Goal: Information Seeking & Learning: Learn about a topic

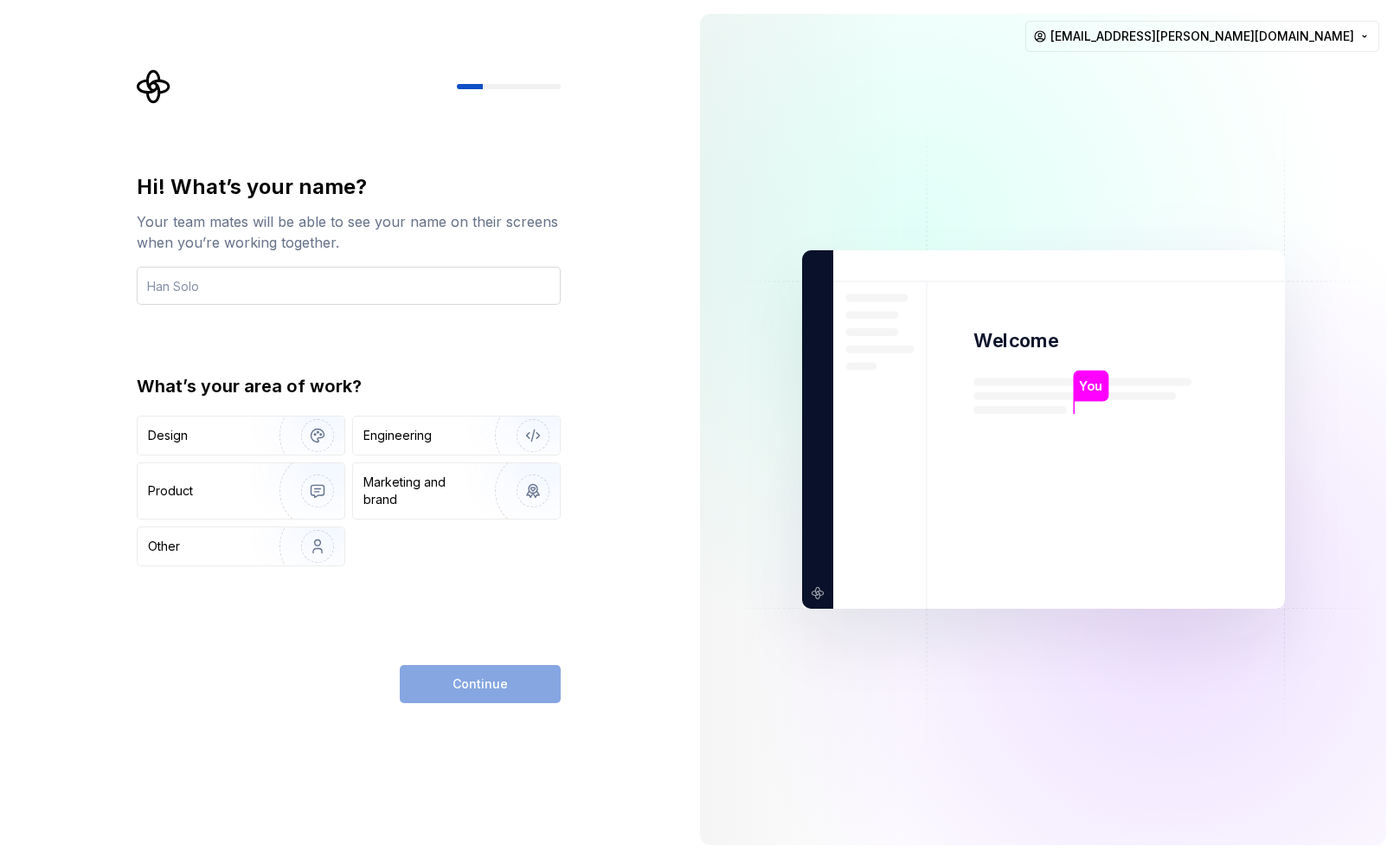
click at [319, 284] on input "text" at bounding box center [348, 285] width 424 height 38
click at [222, 428] on div "Design" at bounding box center [202, 436] width 109 height 17
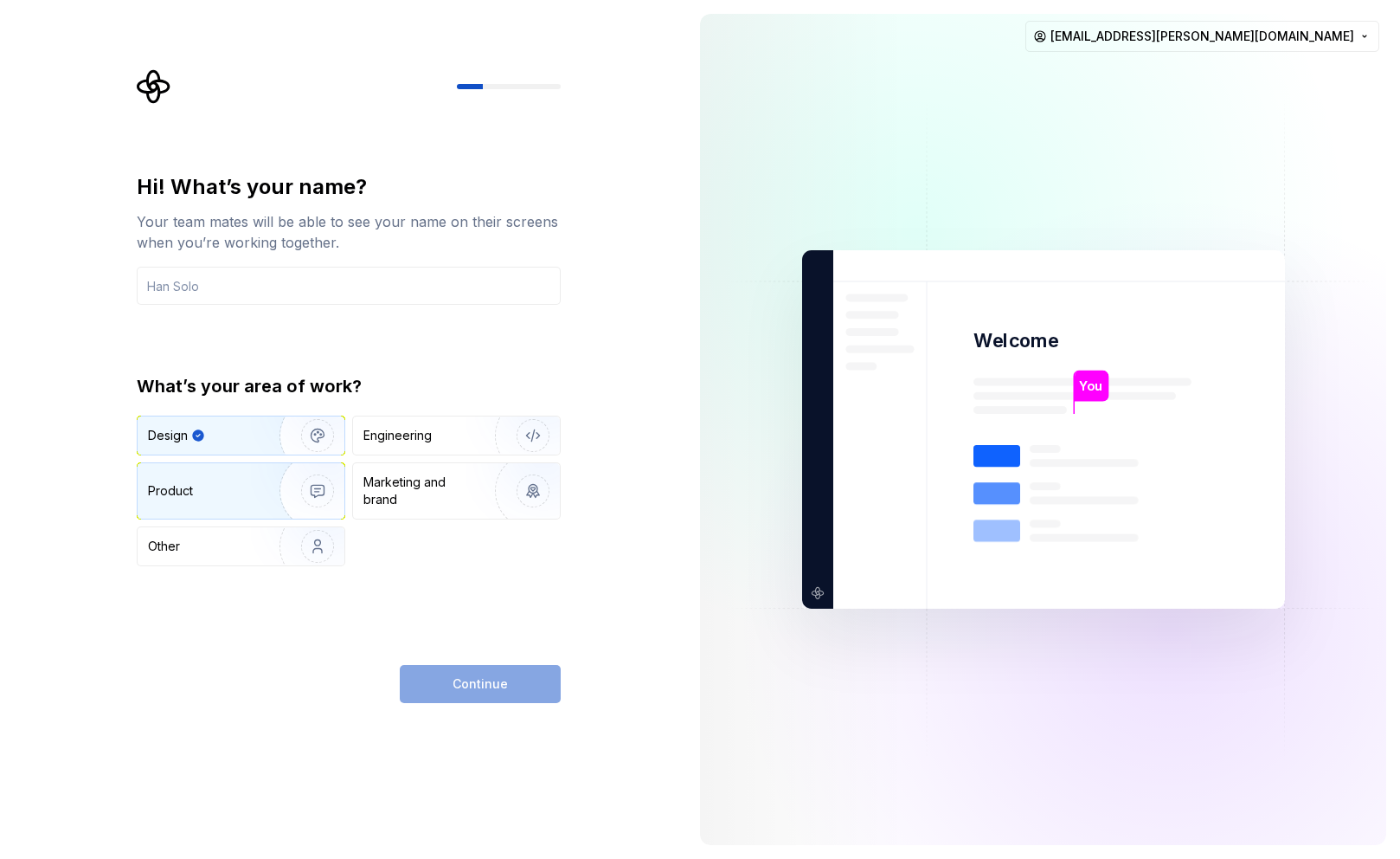
click at [247, 488] on div "Product" at bounding box center [205, 491] width 114 height 17
click at [255, 423] on img "button" at bounding box center [307, 435] width 111 height 116
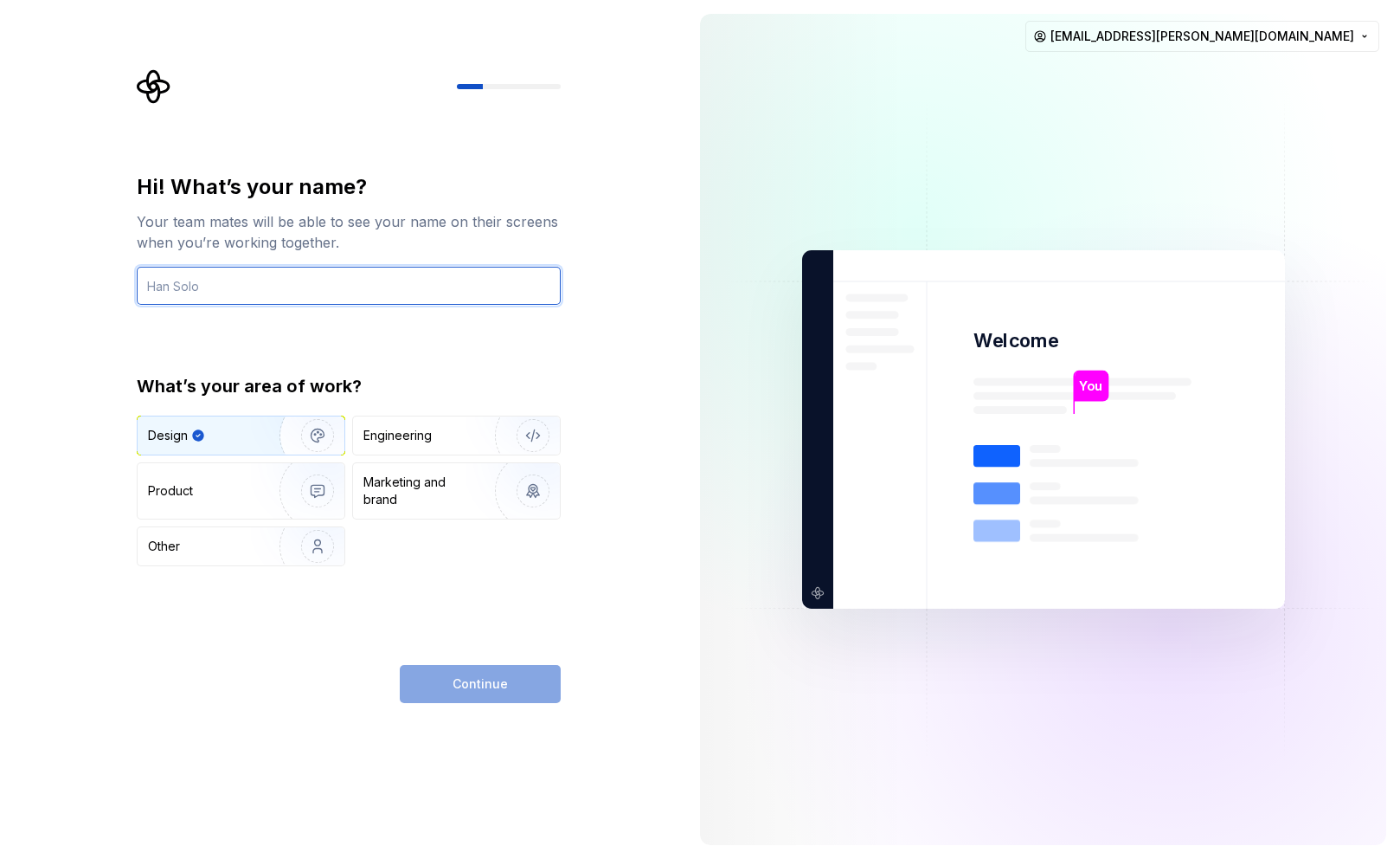
click at [289, 272] on input "text" at bounding box center [348, 285] width 424 height 38
type input "Winnie"
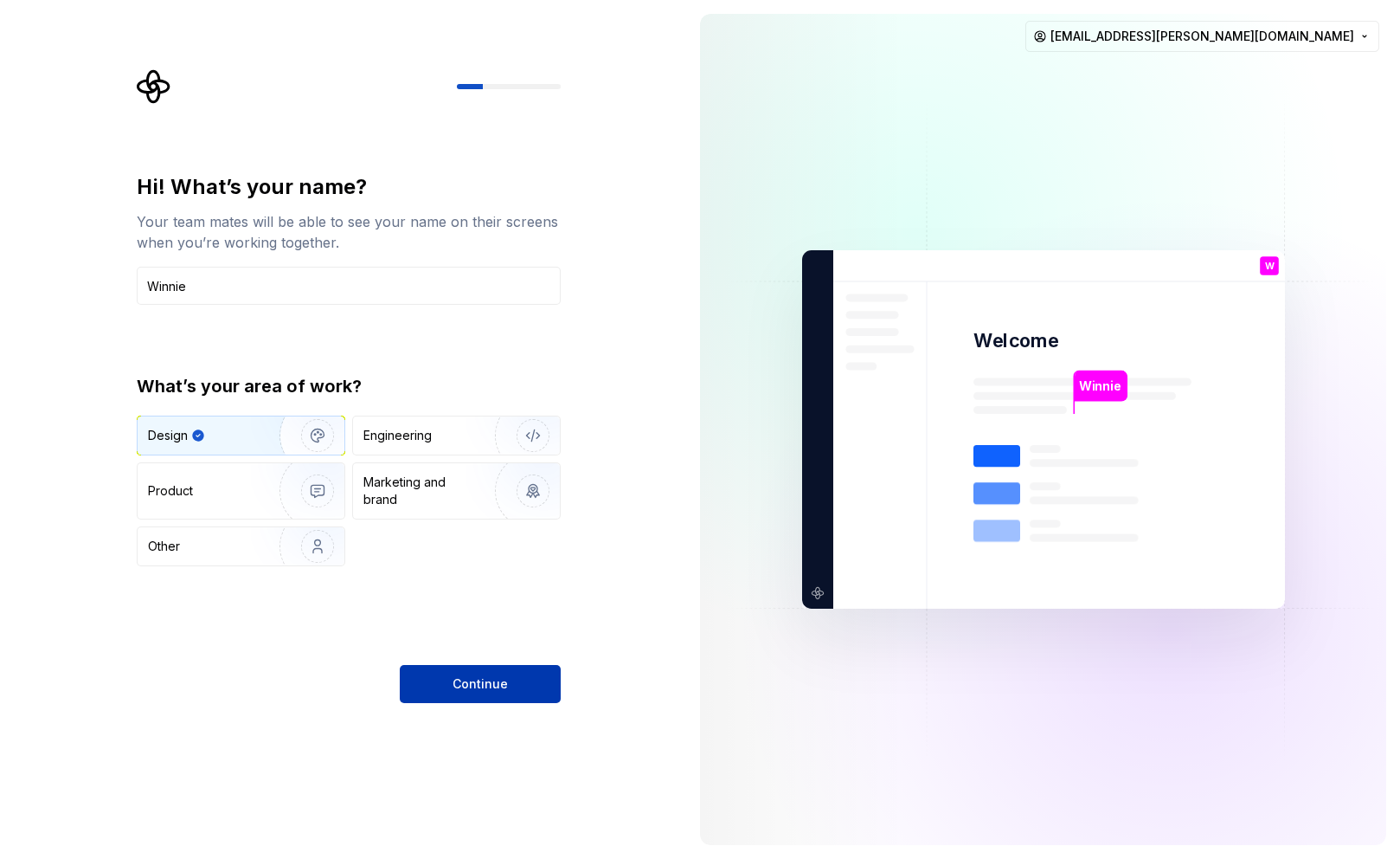
click at [459, 670] on button "Continue" at bounding box center [480, 683] width 161 height 38
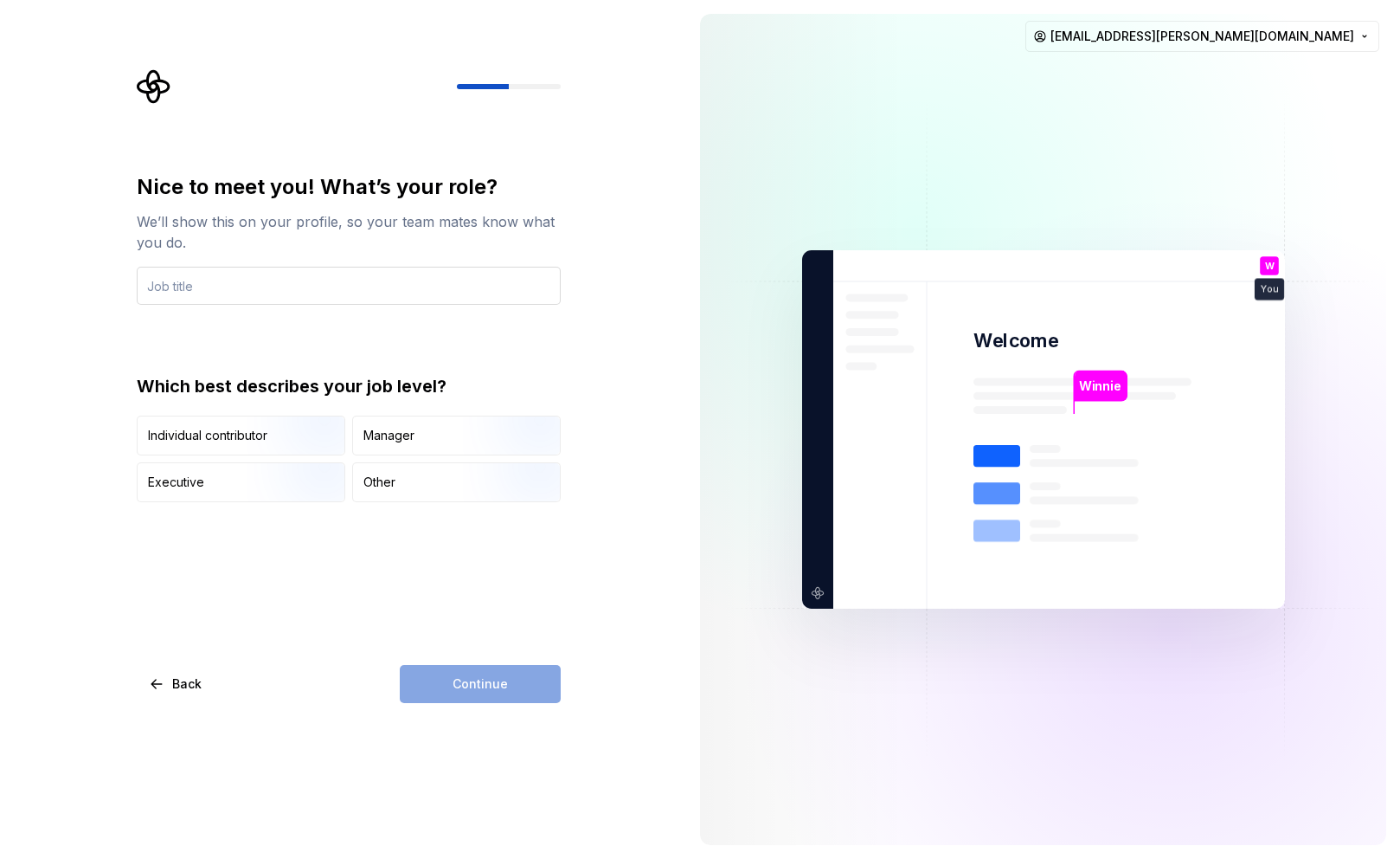
click at [437, 284] on input "text" at bounding box center [348, 285] width 424 height 38
click at [255, 483] on img "button" at bounding box center [303, 503] width 111 height 116
click at [180, 297] on input "text" at bounding box center [348, 285] width 424 height 38
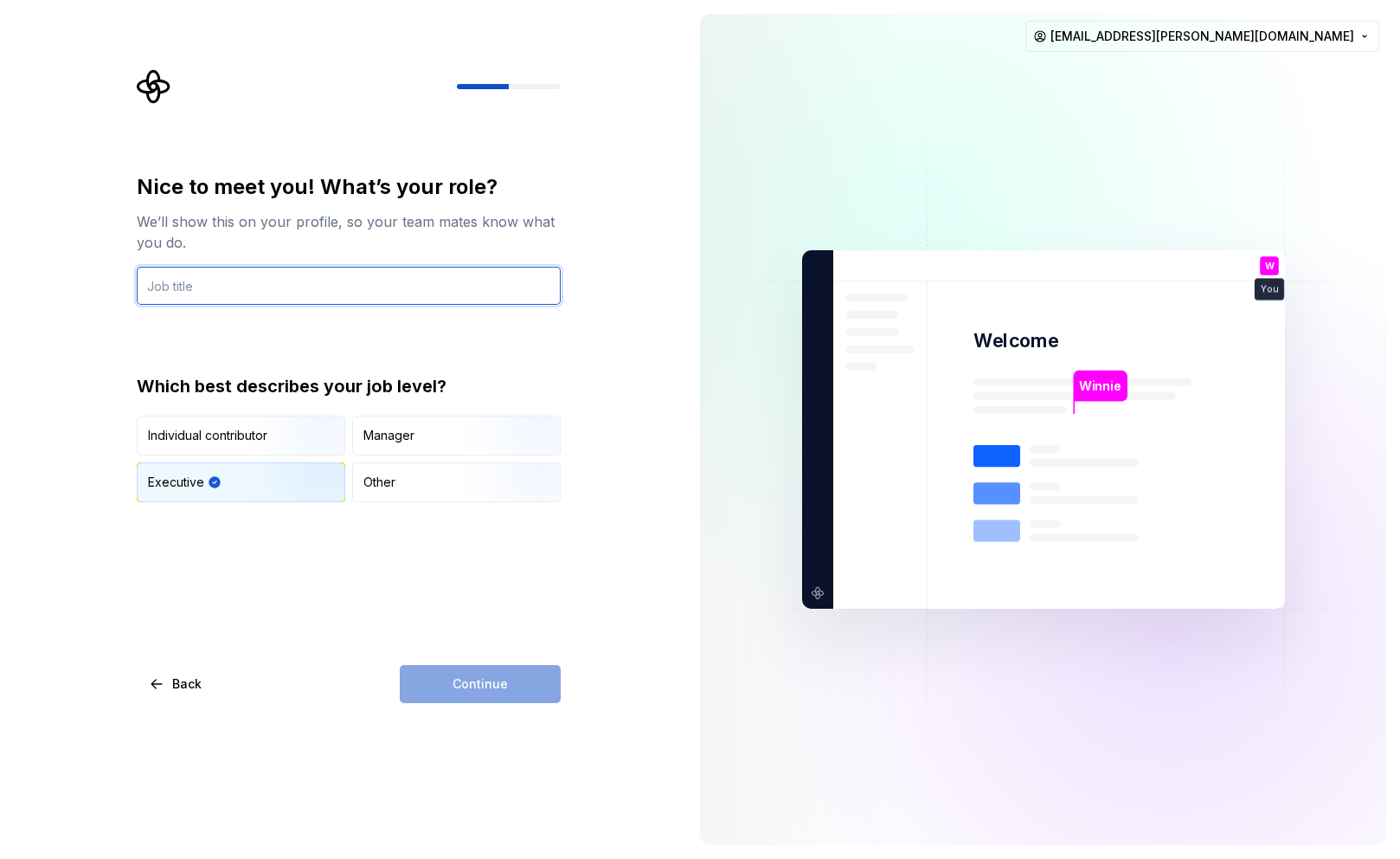
type input "Product Designer"
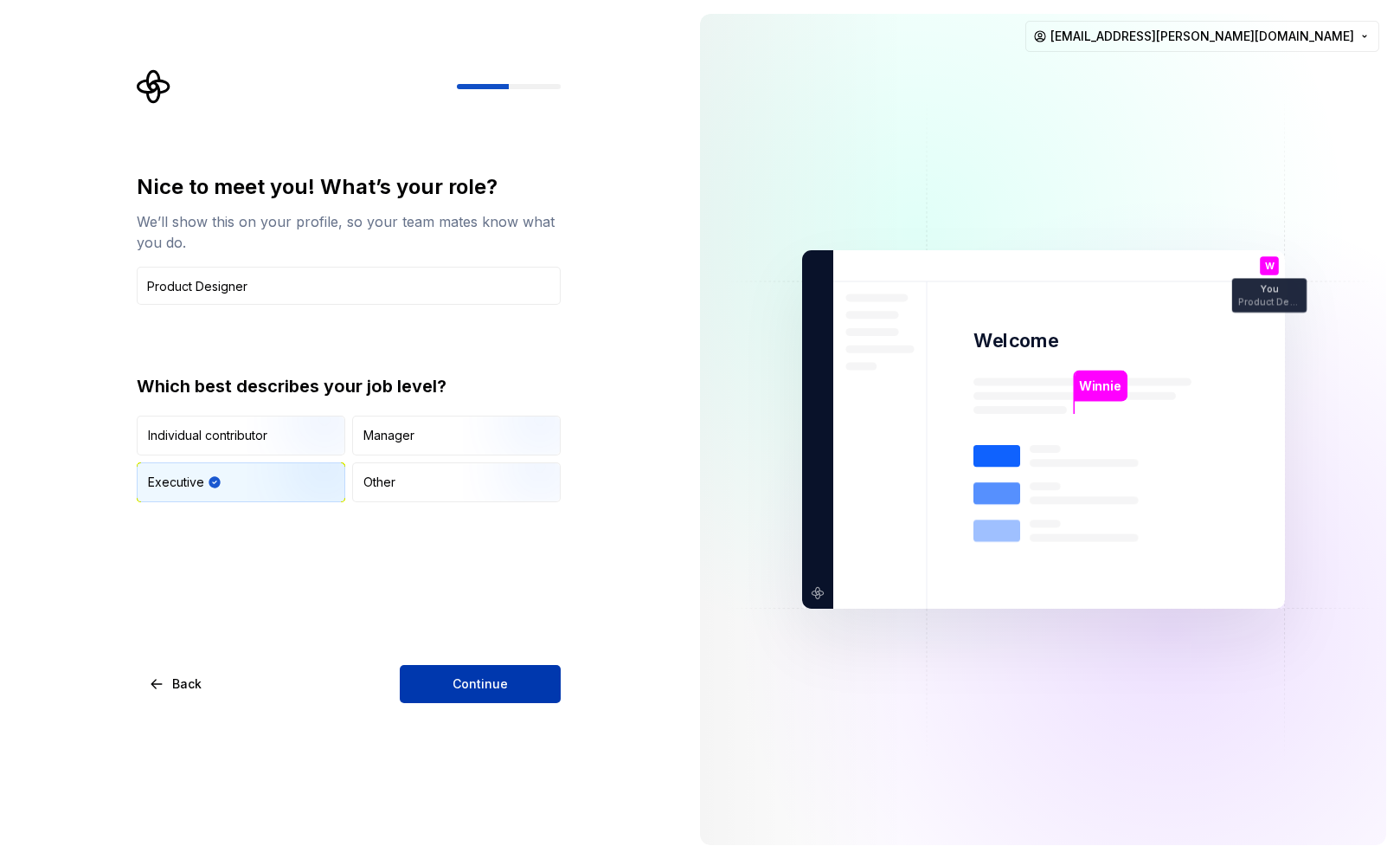
click at [454, 677] on span "Continue" at bounding box center [479, 684] width 55 height 17
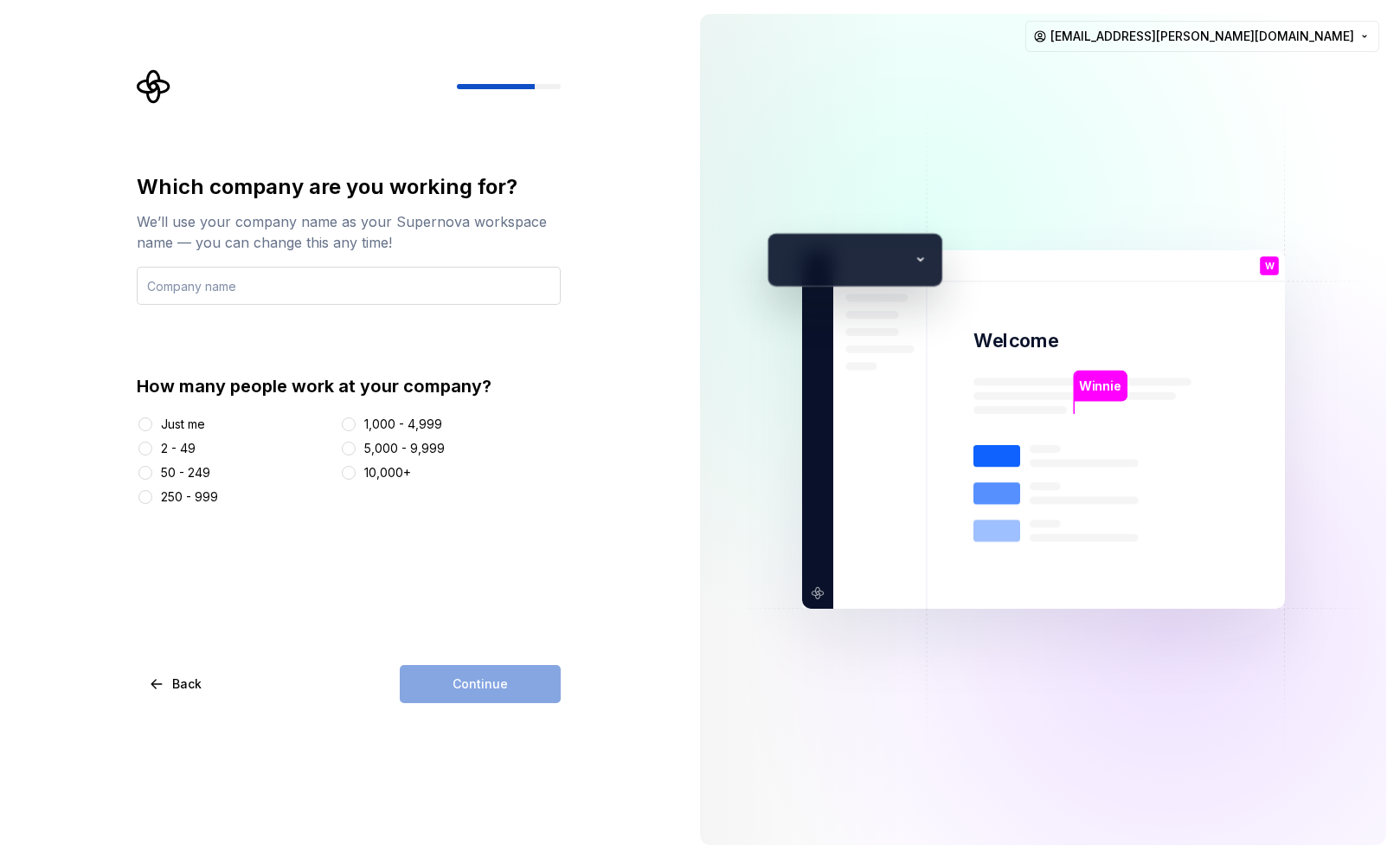
click at [226, 300] on input "text" at bounding box center [348, 285] width 424 height 38
type input "Mindvalley"
click at [193, 495] on div "250 - 999" at bounding box center [189, 497] width 57 height 17
click at [152, 495] on button "250 - 999" at bounding box center [146, 497] width 14 height 14
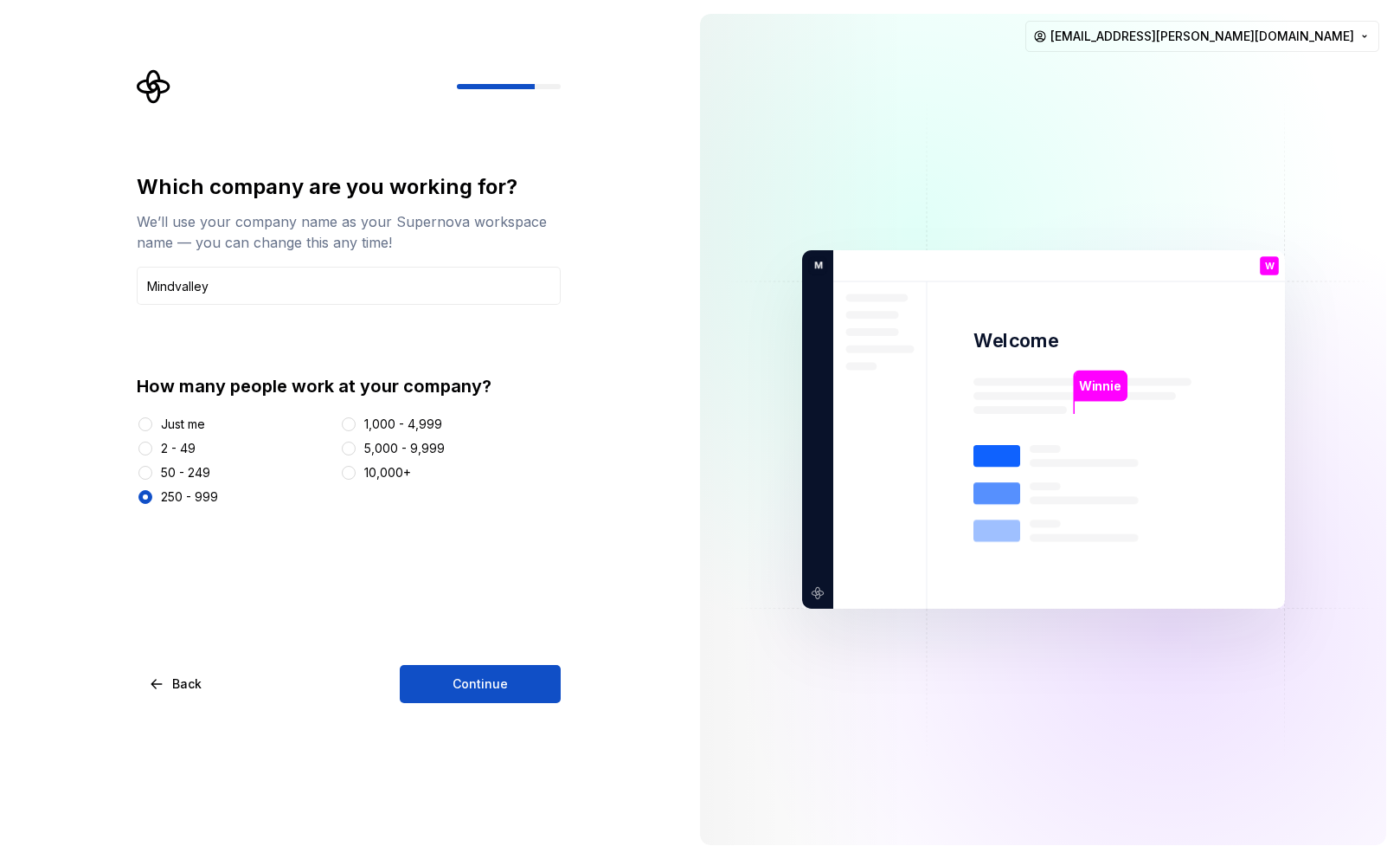
click at [168, 469] on div "50 - 249" at bounding box center [185, 473] width 49 height 17
click at [152, 469] on button "50 - 249" at bounding box center [146, 473] width 14 height 14
click at [459, 684] on span "Continue" at bounding box center [479, 684] width 55 height 17
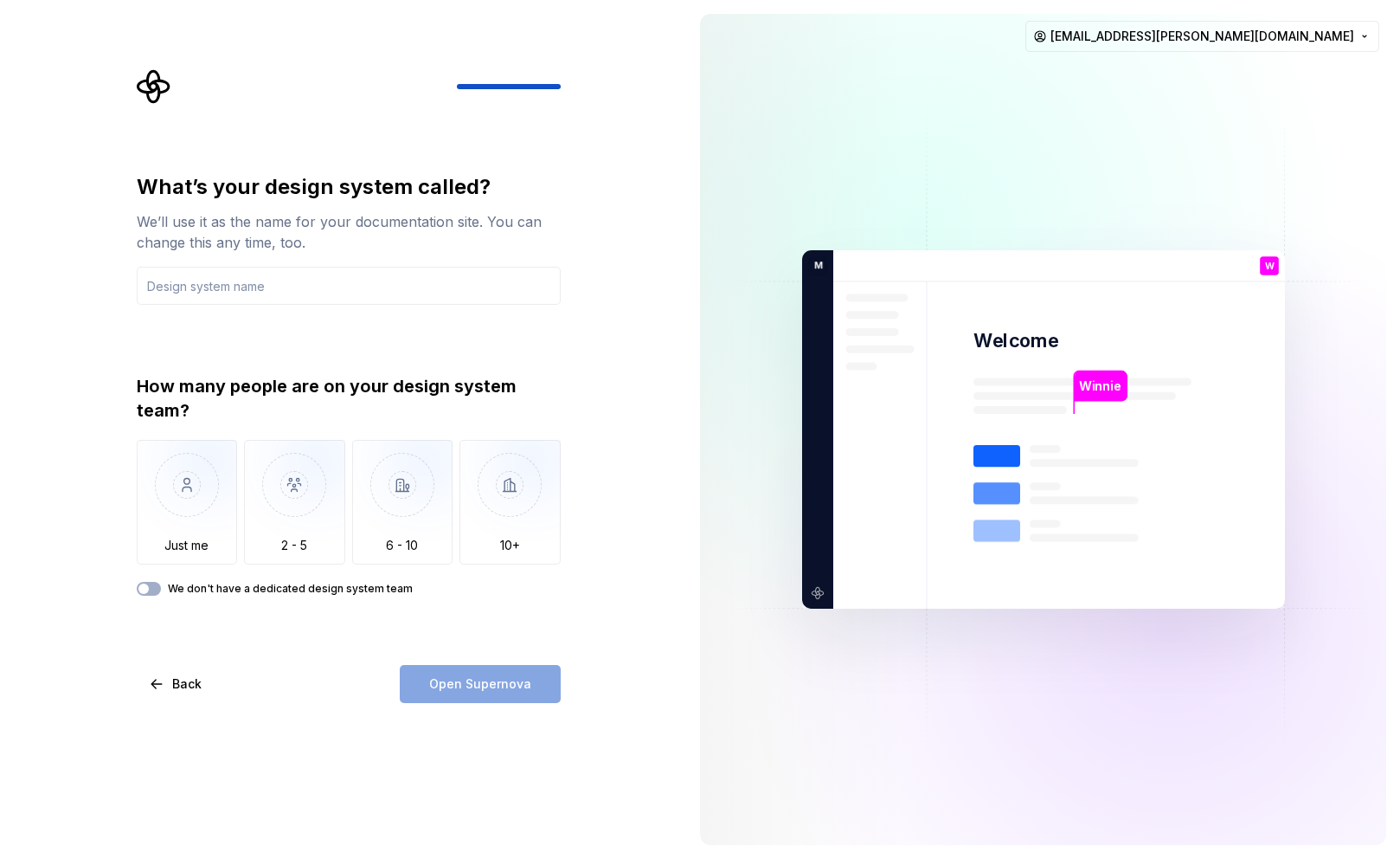
click at [416, 356] on div "What’s your design system called? We’ll use it as the name for your documentati…" at bounding box center [348, 383] width 424 height 422
click at [316, 292] on input "text" at bounding box center [348, 285] width 424 height 38
click at [257, 338] on div "What’s your design system called? We’ll use it as the name for your documentati…" at bounding box center [348, 383] width 424 height 422
click at [252, 384] on div "How many people are on your design system team?" at bounding box center [348, 398] width 424 height 49
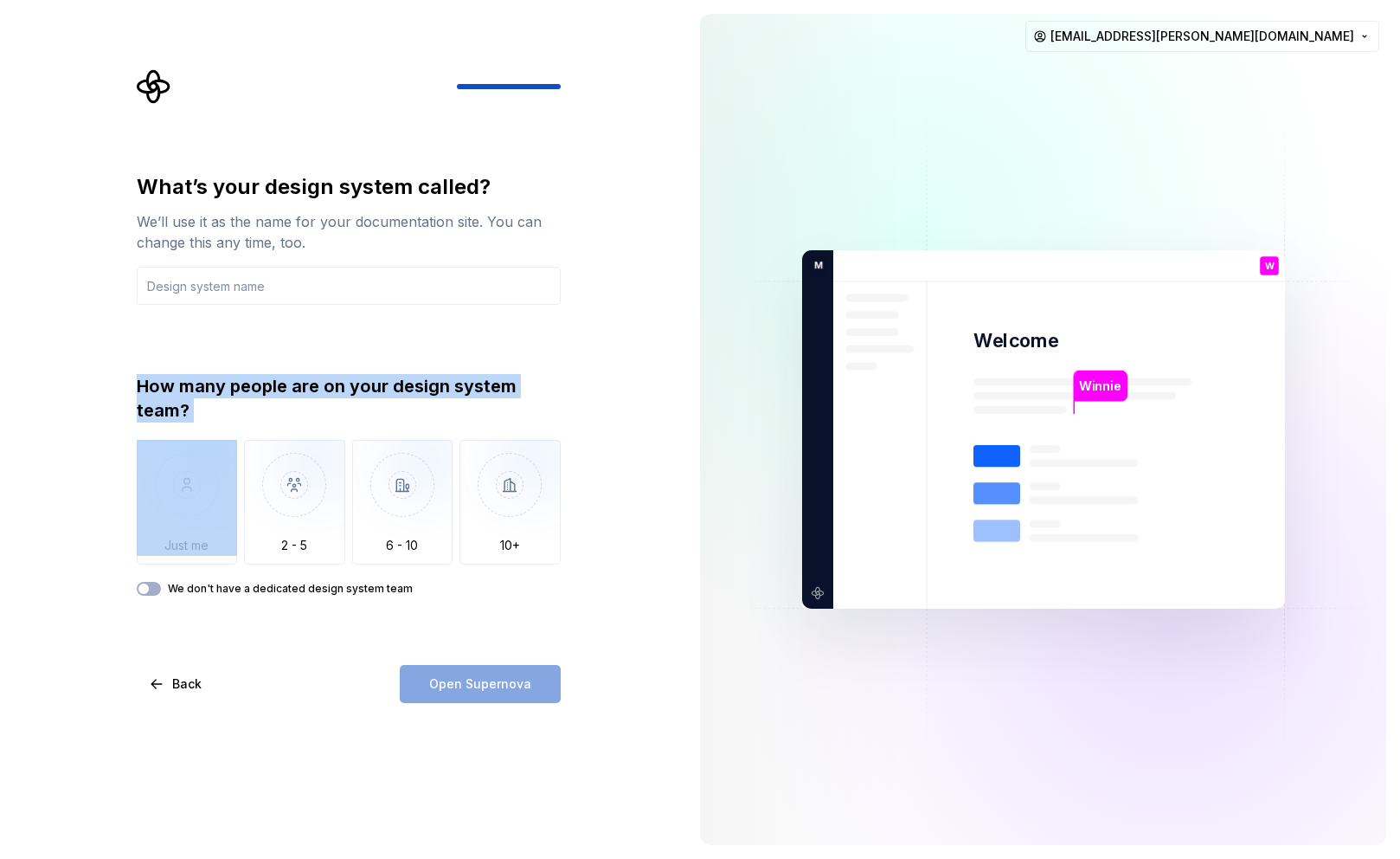
click at [252, 384] on div "How many people are on your design system team?" at bounding box center [348, 398] width 424 height 49
click at [206, 387] on div "How many people are on your design system team?" at bounding box center [348, 398] width 424 height 49
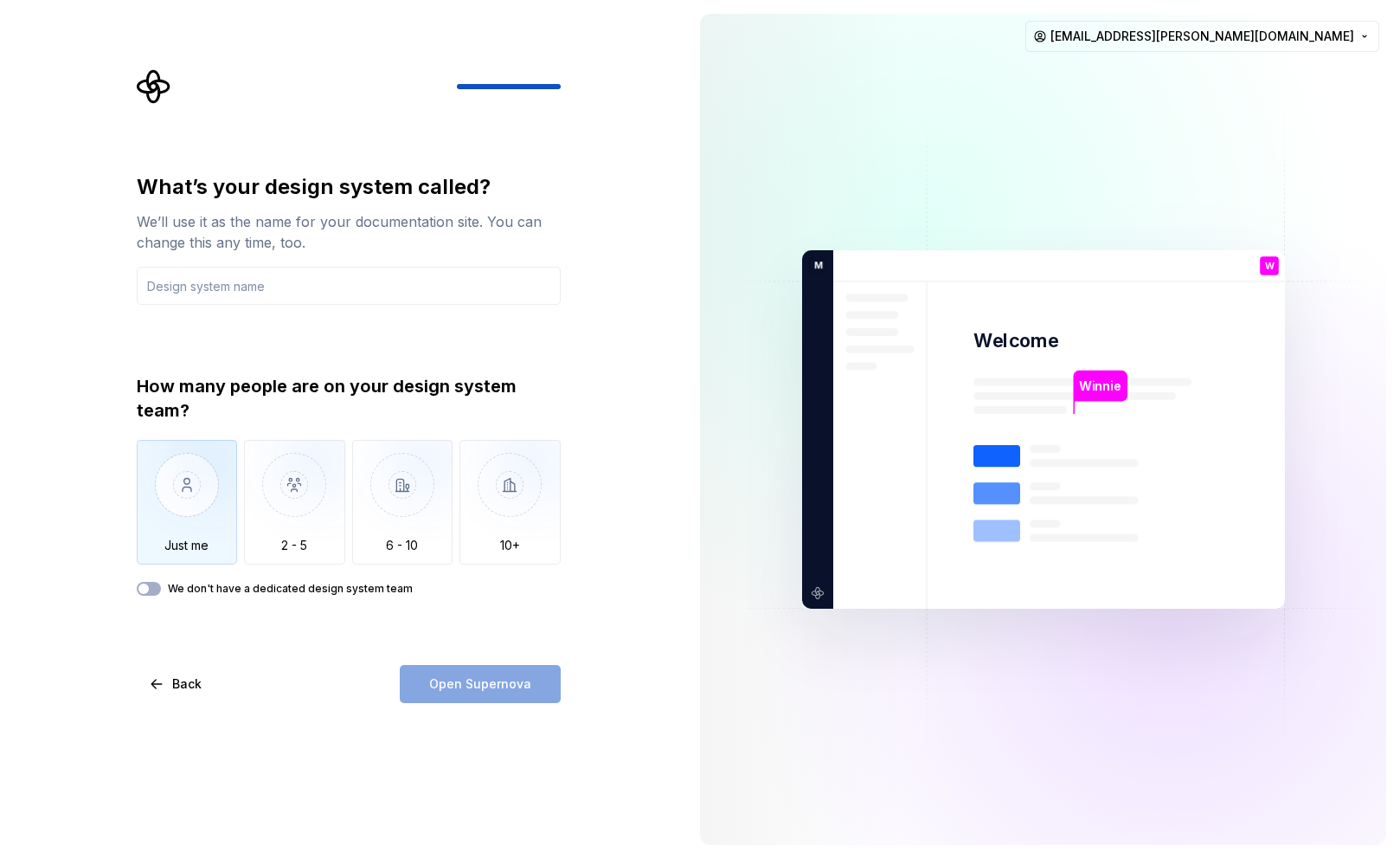
click at [214, 485] on img "button" at bounding box center [187, 497] width 101 height 116
click at [284, 668] on div "Back Open Supernova" at bounding box center [348, 683] width 424 height 38
click at [302, 288] on input "text" at bounding box center [348, 285] width 424 height 38
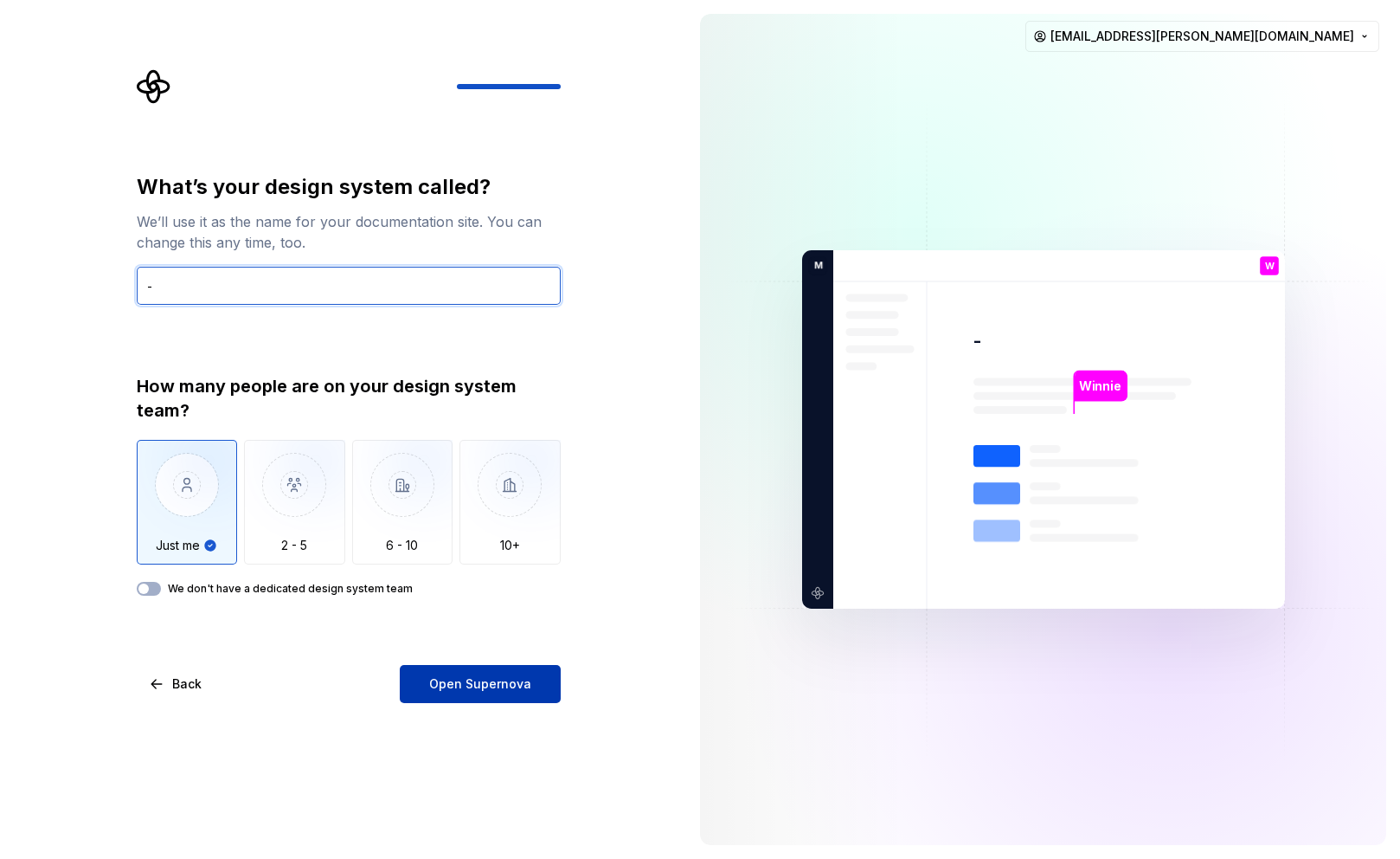
type input "-"
click at [492, 677] on span "Open Supernova" at bounding box center [479, 684] width 102 height 17
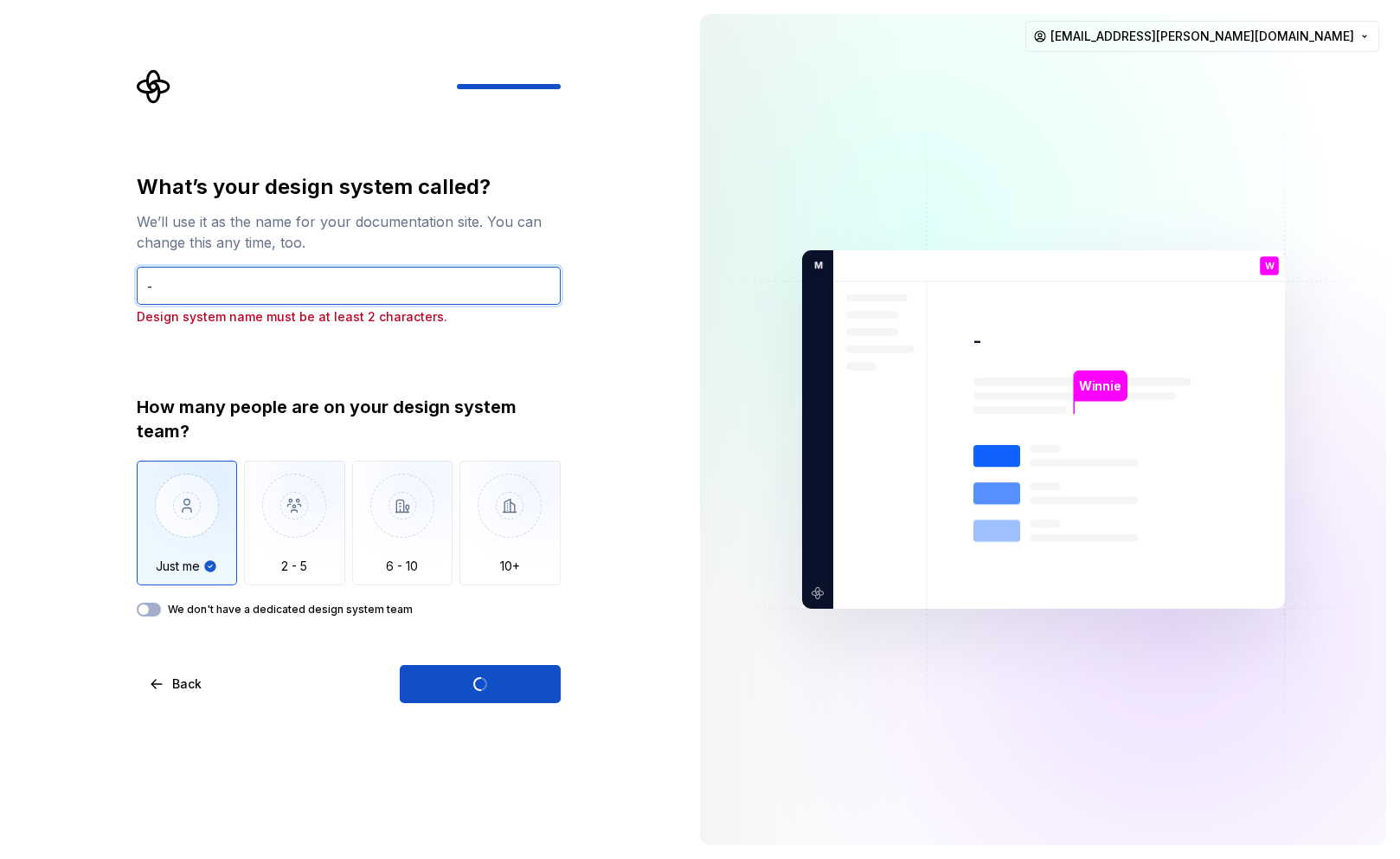
click at [301, 274] on input "-" at bounding box center [348, 285] width 424 height 38
type input "MV"
click at [612, 552] on div "What’s your design system called? We’ll use it as the name for your documentati…" at bounding box center [342, 429] width 686 height 859
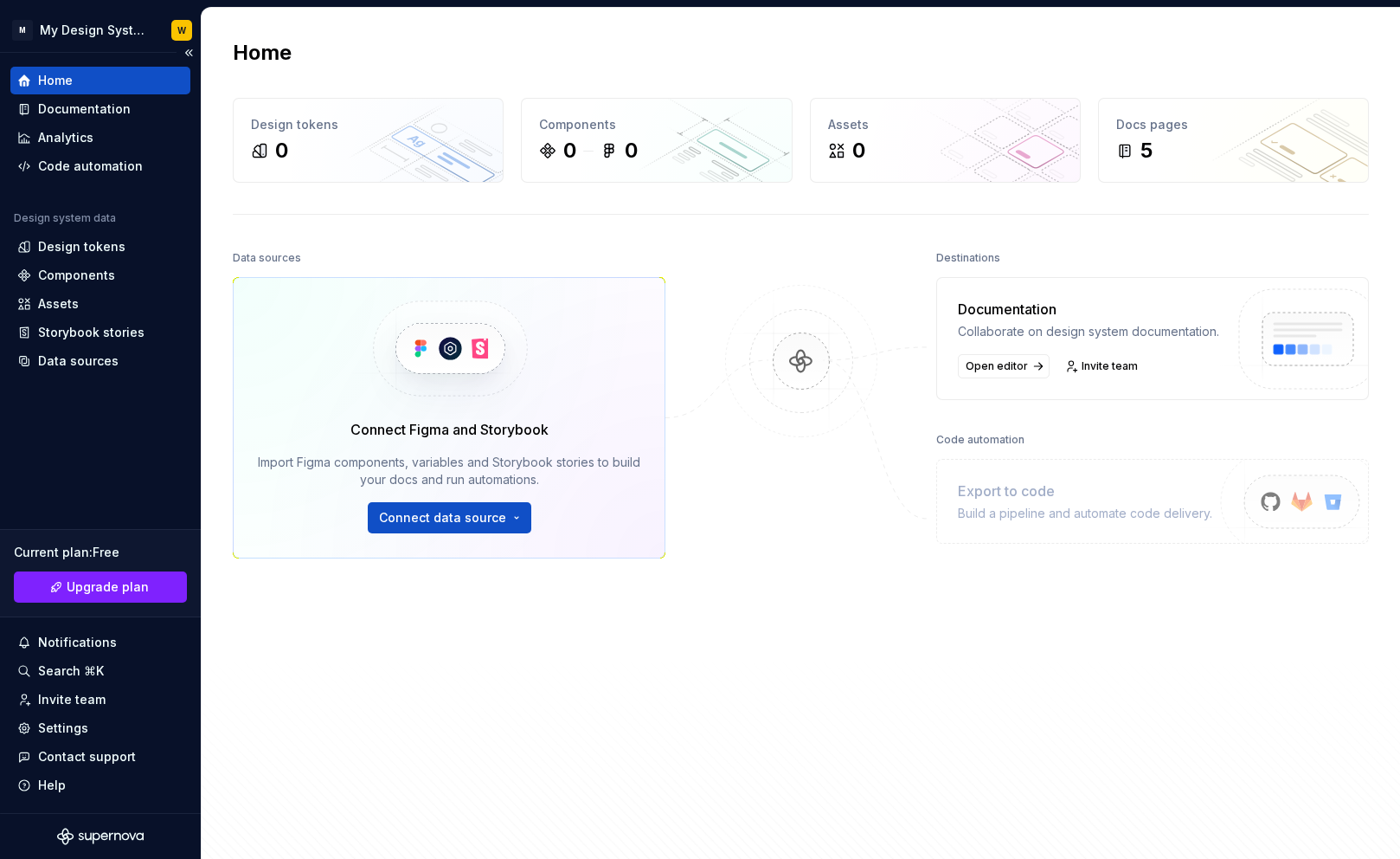
click at [132, 460] on div "Home Documentation Analytics Code automation Design system data Design tokens C…" at bounding box center [100, 432] width 201 height 760
click at [190, 50] on button "Collapse sidebar" at bounding box center [188, 52] width 24 height 24
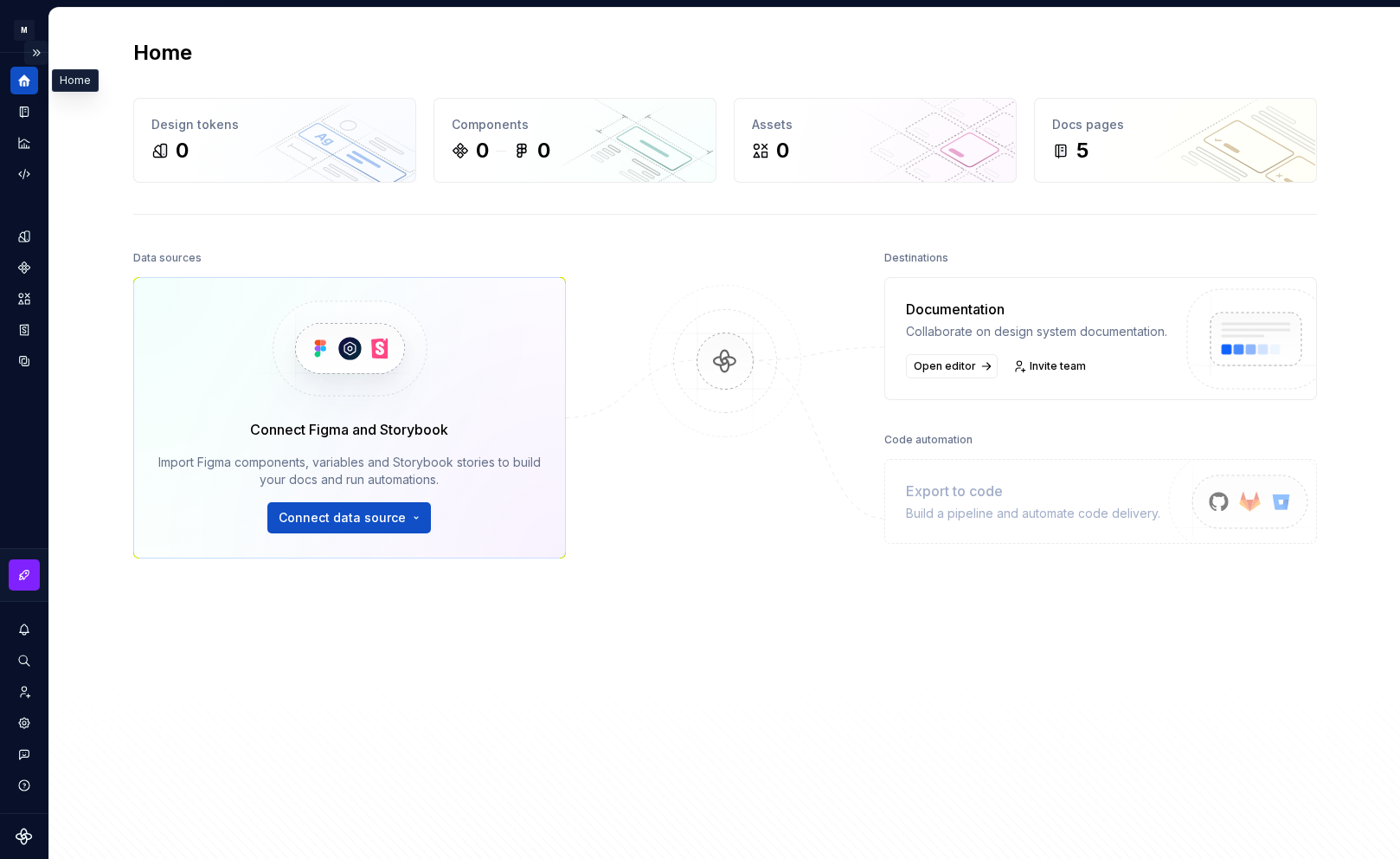
click at [32, 44] on button "Expand sidebar" at bounding box center [36, 52] width 24 height 24
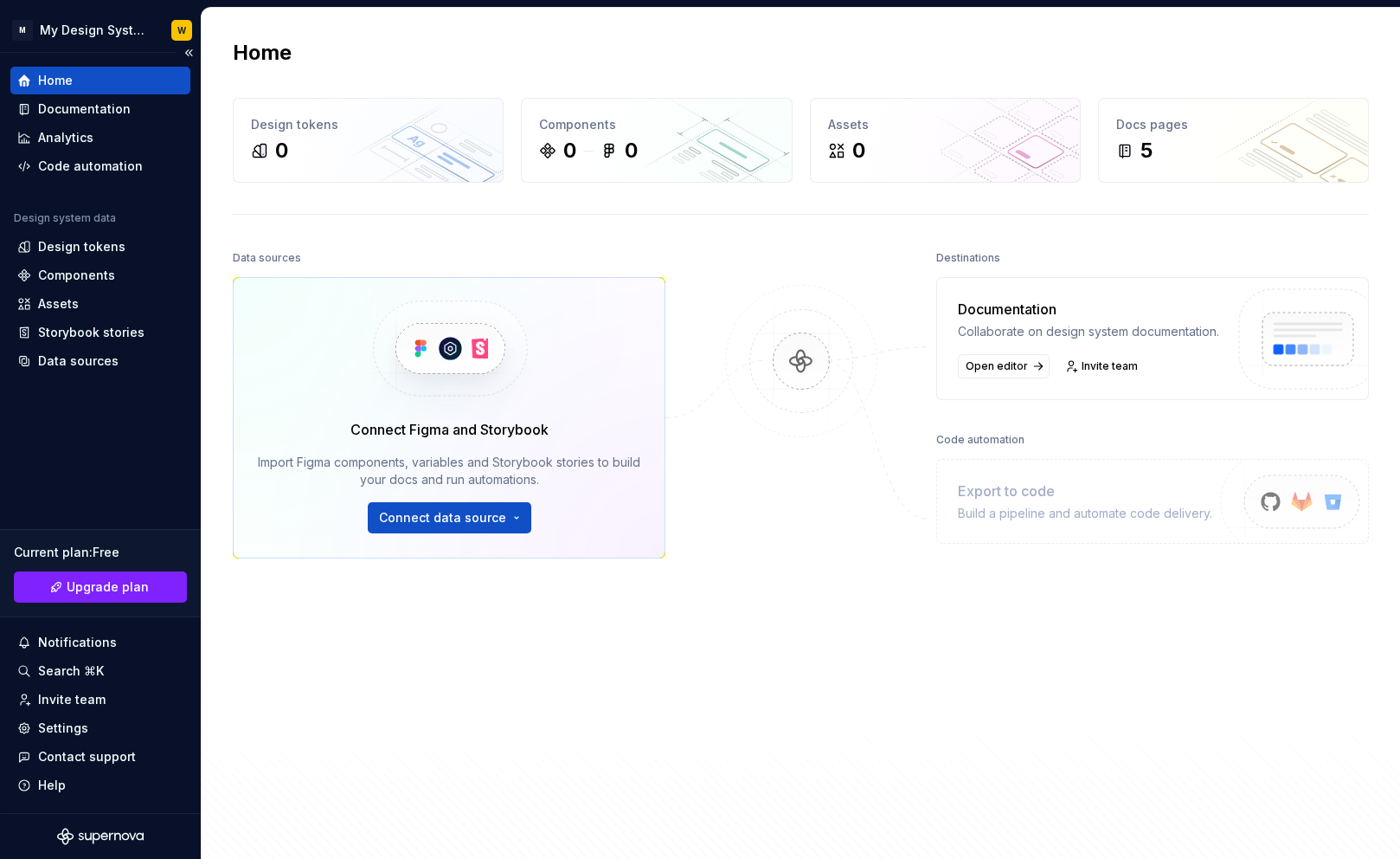
click at [97, 463] on div "Home Documentation Analytics Code automation Design system data Design tokens C…" at bounding box center [100, 432] width 201 height 760
click at [57, 32] on html "M My Design System W Home Documentation Analytics Code automation Design system…" at bounding box center [700, 429] width 1400 height 859
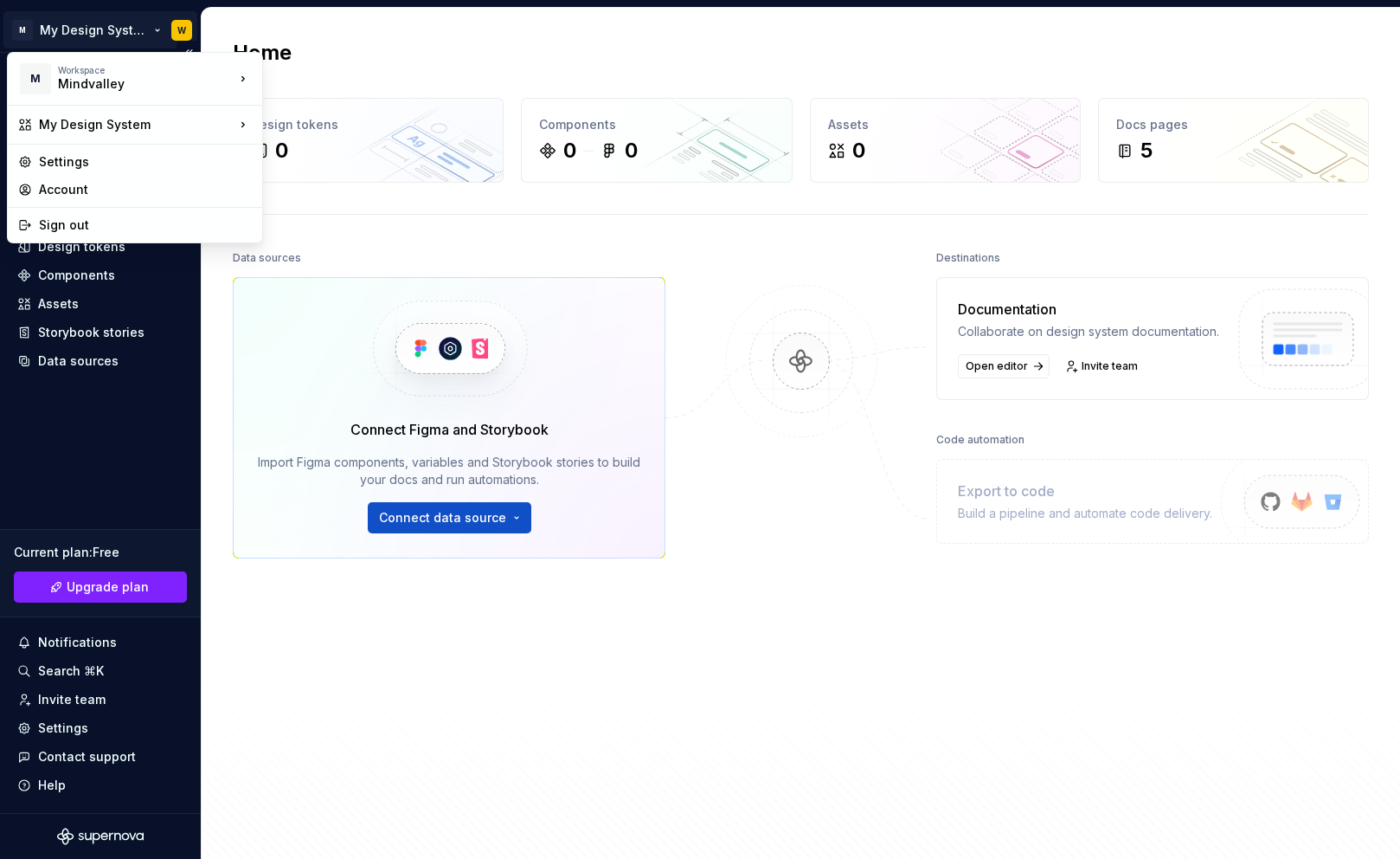
click at [95, 454] on html "M My Design System W Home Documentation Analytics Code automation Design system…" at bounding box center [700, 429] width 1400 height 859
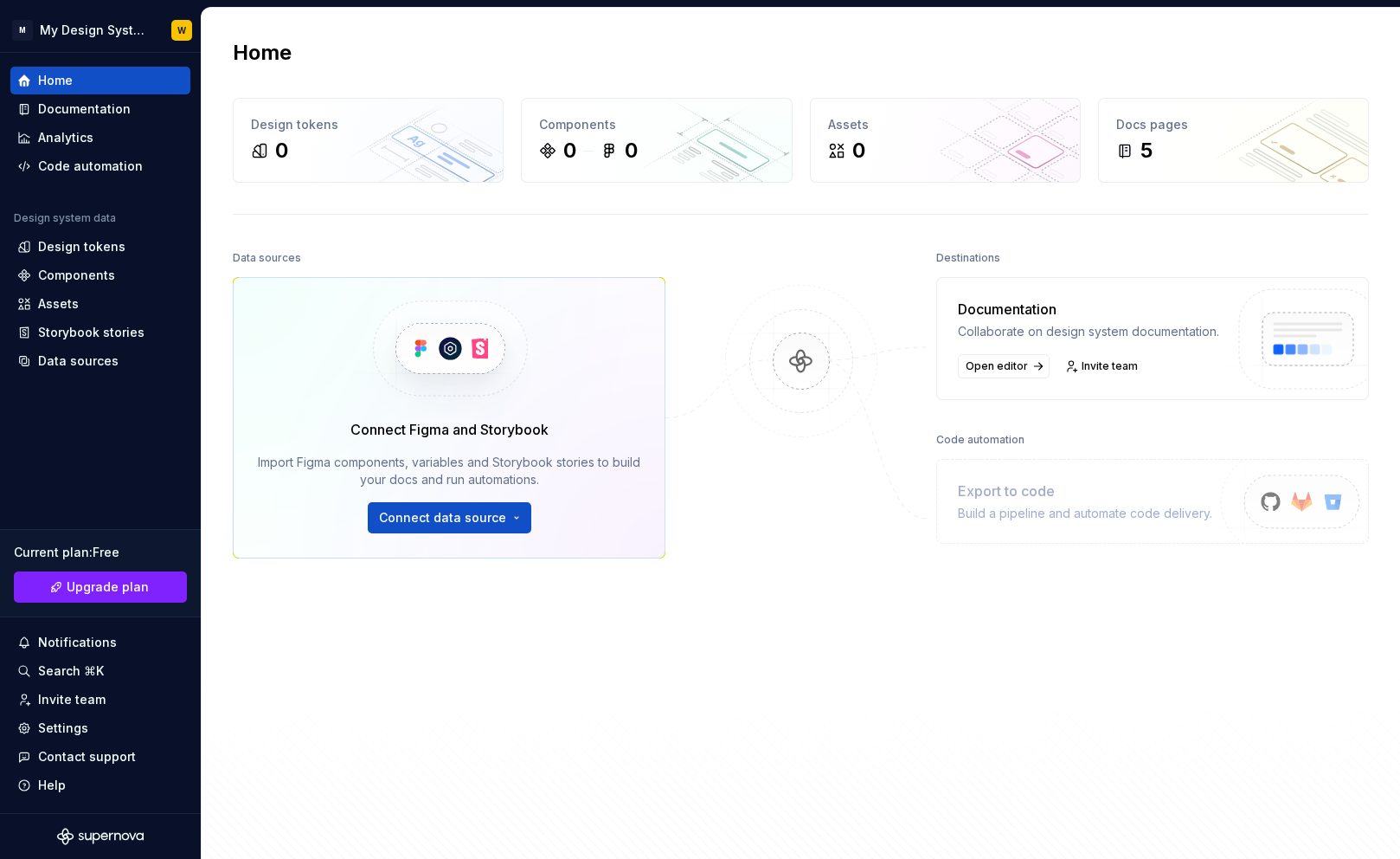
click at [797, 39] on div "Home" at bounding box center [800, 52] width 1136 height 28
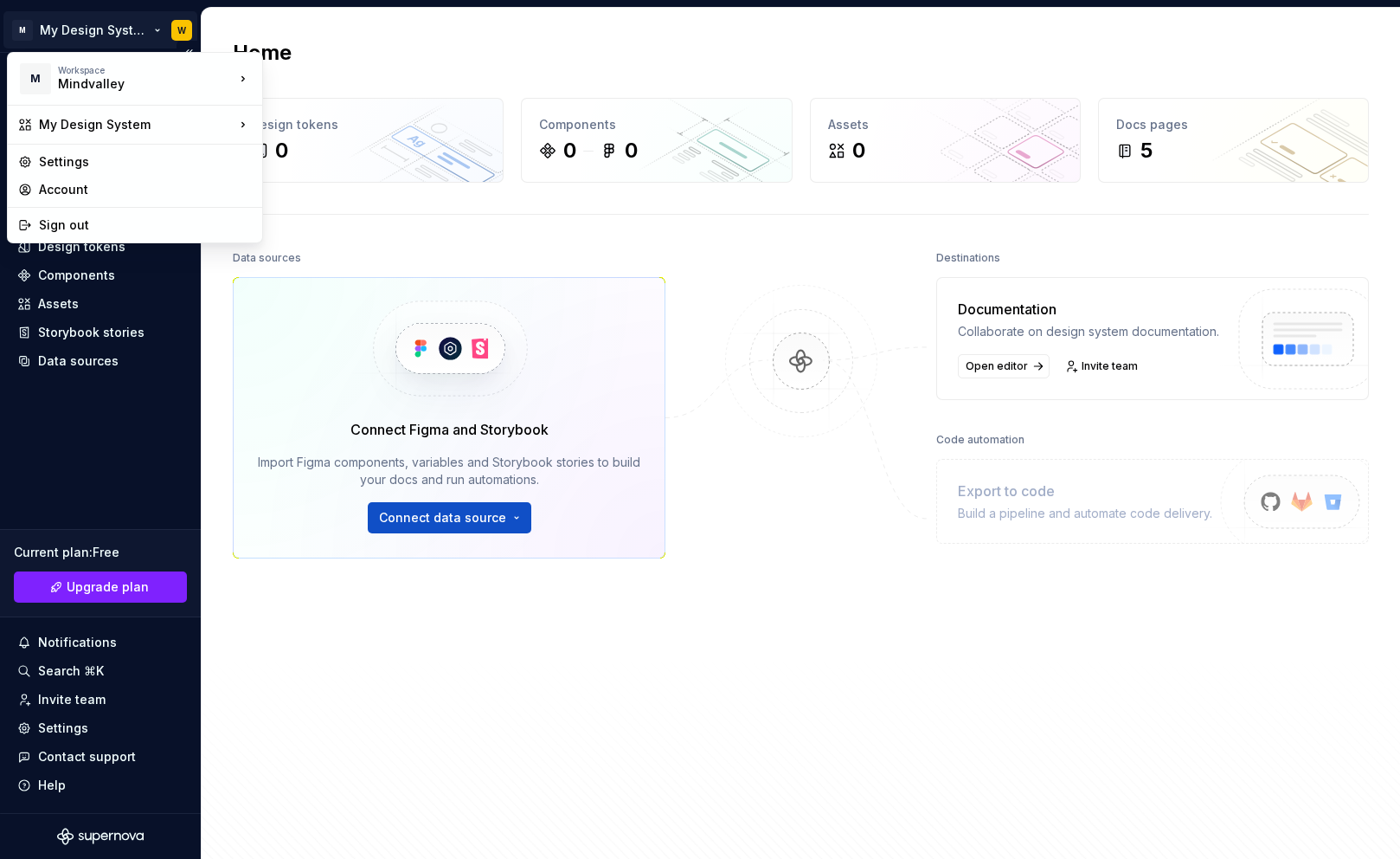
click at [144, 30] on html "M My Design System W Home Documentation Analytics Code automation Design system…" at bounding box center [700, 429] width 1400 height 859
click at [135, 215] on div "Sign out" at bounding box center [135, 225] width 247 height 28
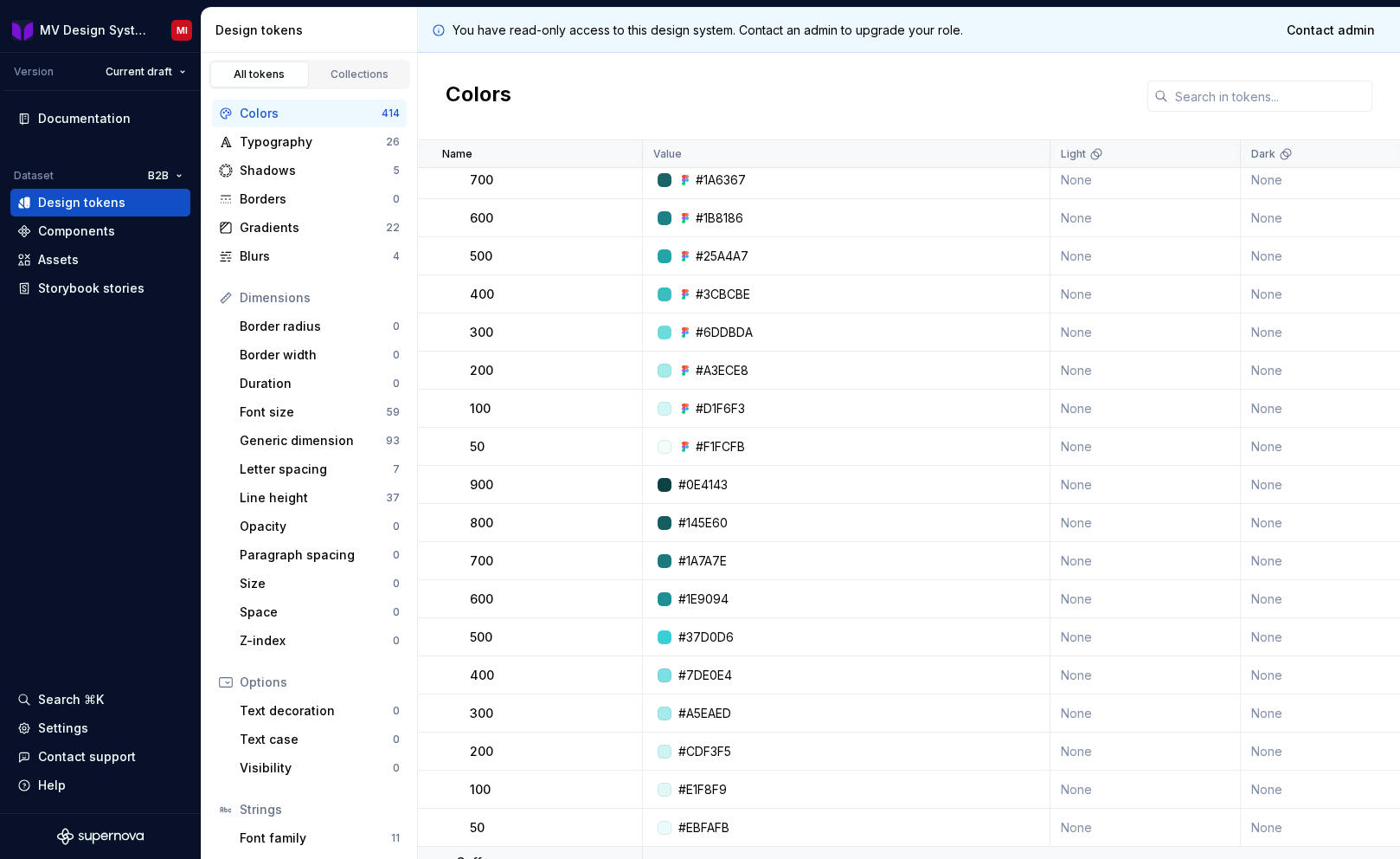
scroll to position [1172, 0]
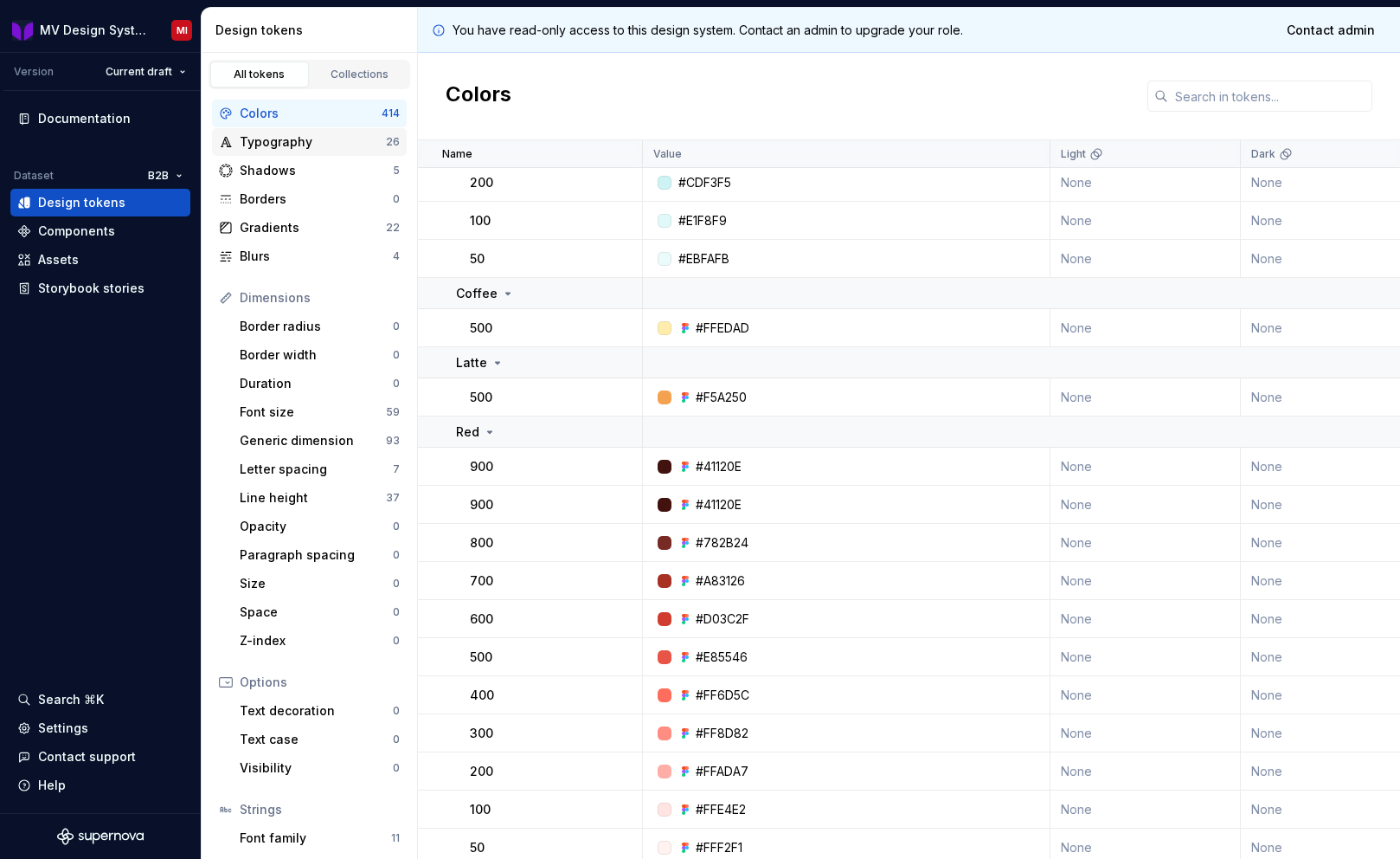
click at [293, 145] on div "Typography" at bounding box center [312, 142] width 147 height 17
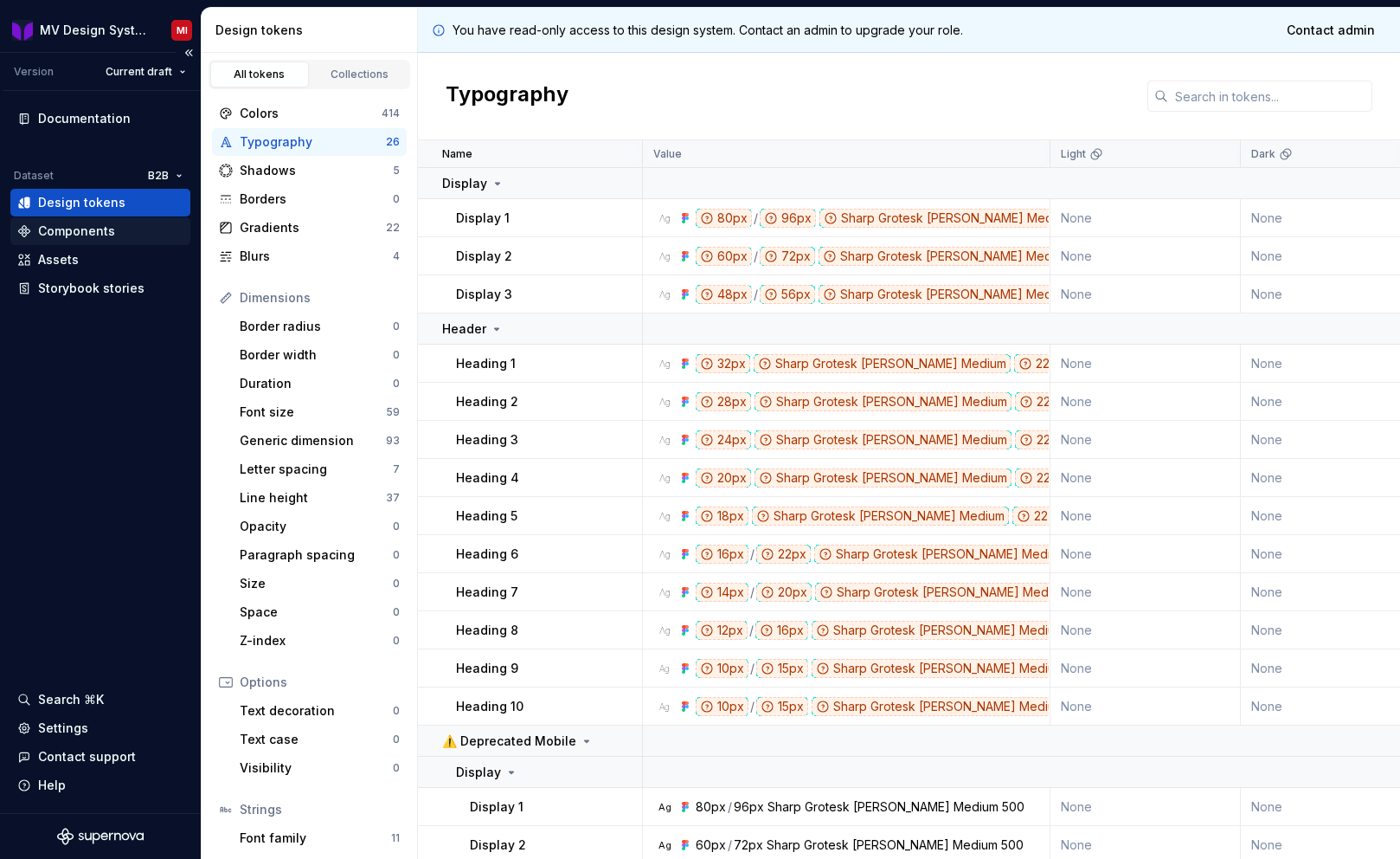
click at [76, 226] on div "Components" at bounding box center [76, 231] width 77 height 17
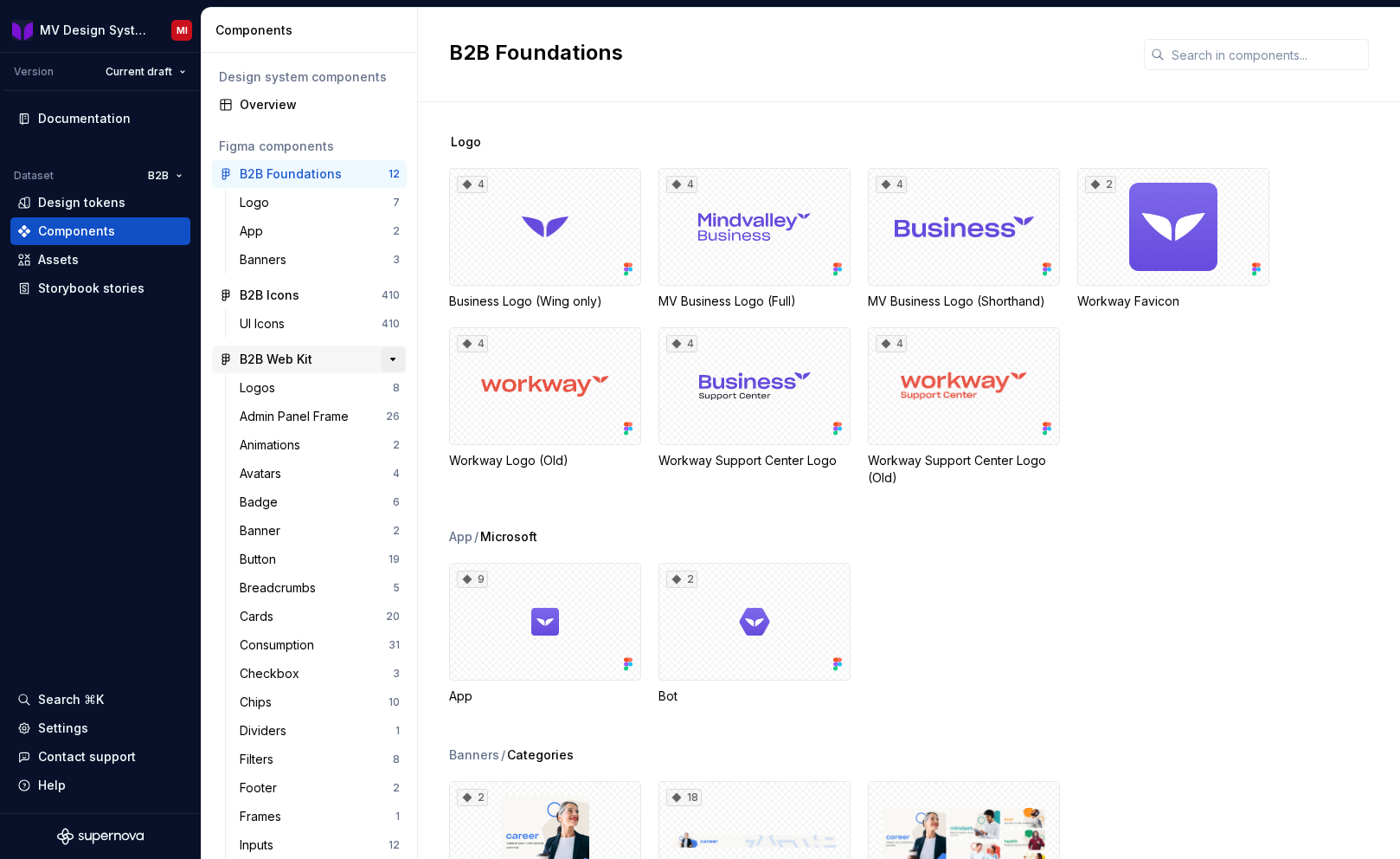
click at [388, 359] on button "button" at bounding box center [392, 359] width 24 height 24
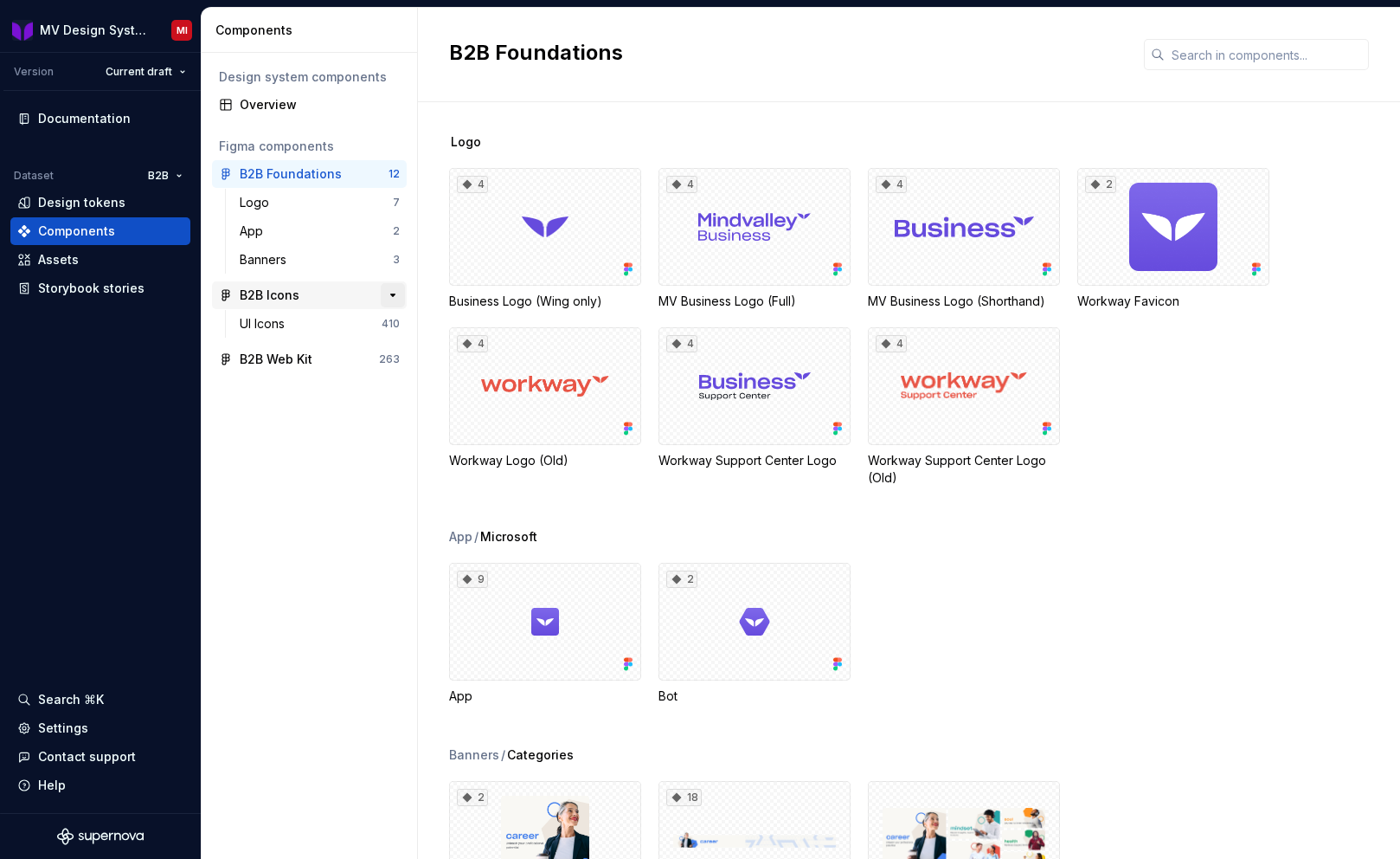
click at [388, 292] on button "button" at bounding box center [392, 295] width 24 height 24
click at [81, 210] on div "Design tokens" at bounding box center [81, 203] width 87 height 17
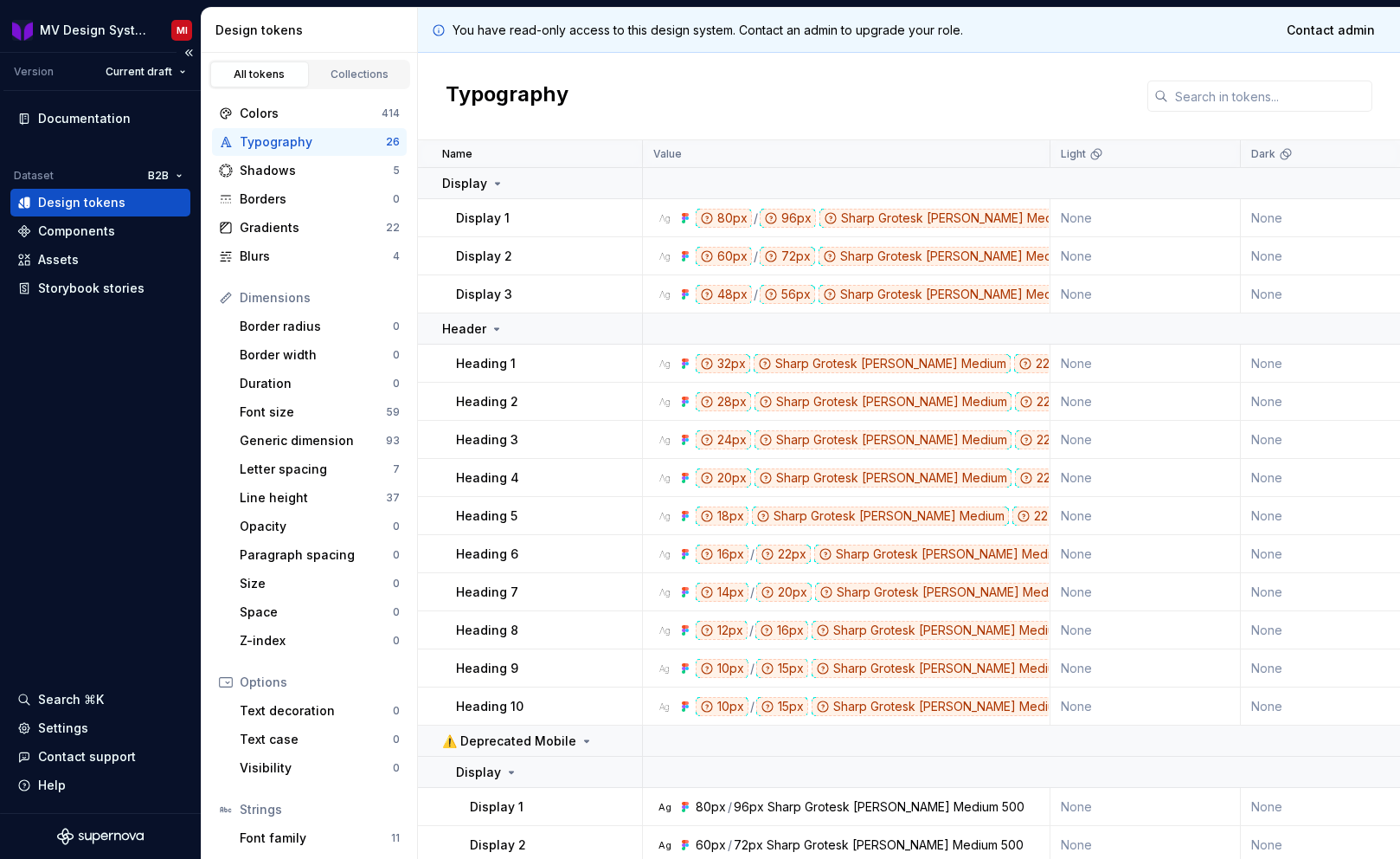
click at [98, 416] on div "Documentation Dataset B2B Design tokens Components Assets Storybook stories Sea…" at bounding box center [100, 452] width 201 height 722
click at [167, 177] on html "MV Design System MI Version Current draft Documentation Dataset B2B Design toke…" at bounding box center [700, 429] width 1400 height 859
click at [207, 236] on div "Mindvalley" at bounding box center [229, 237] width 113 height 17
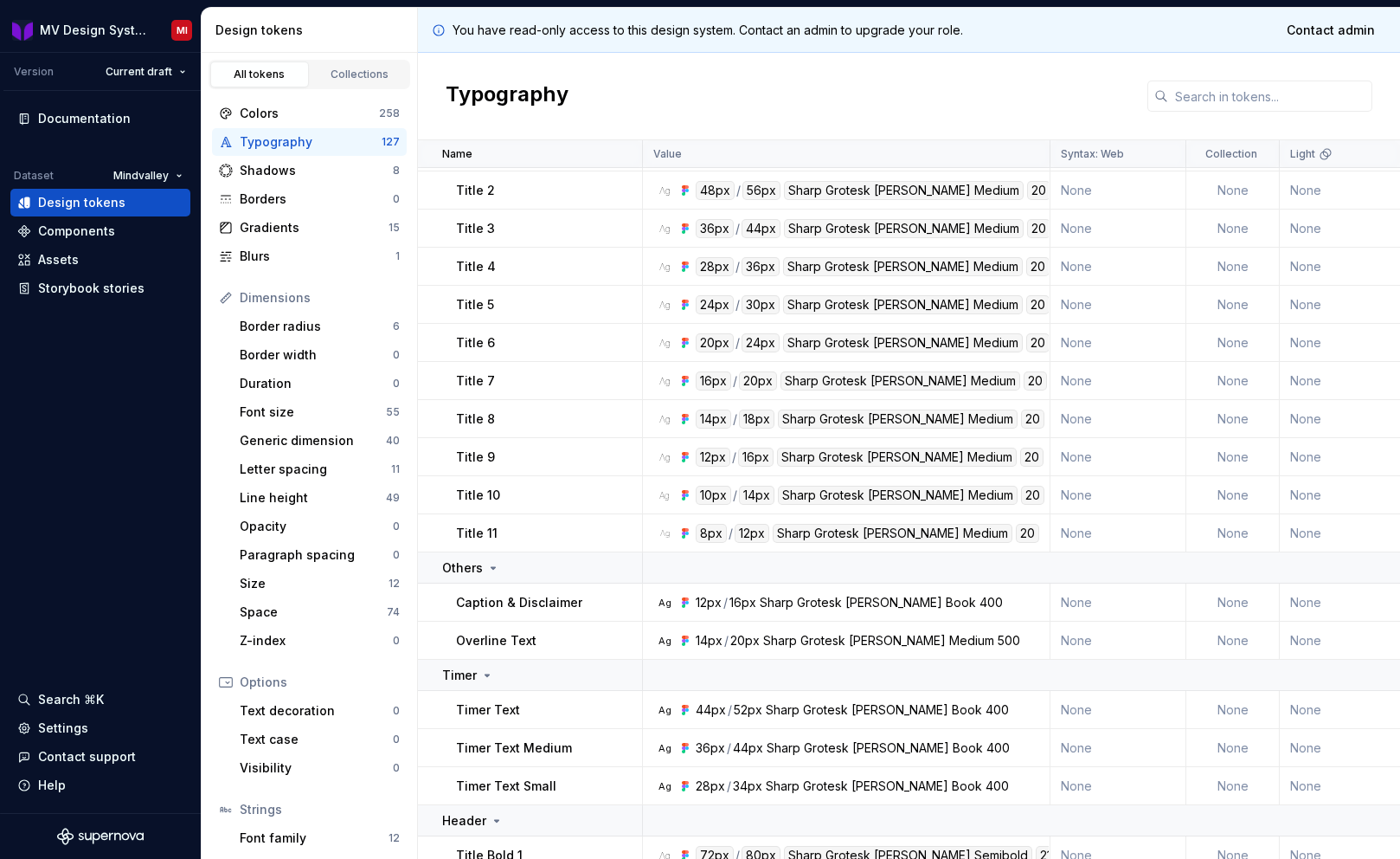
scroll to position [1236, 0]
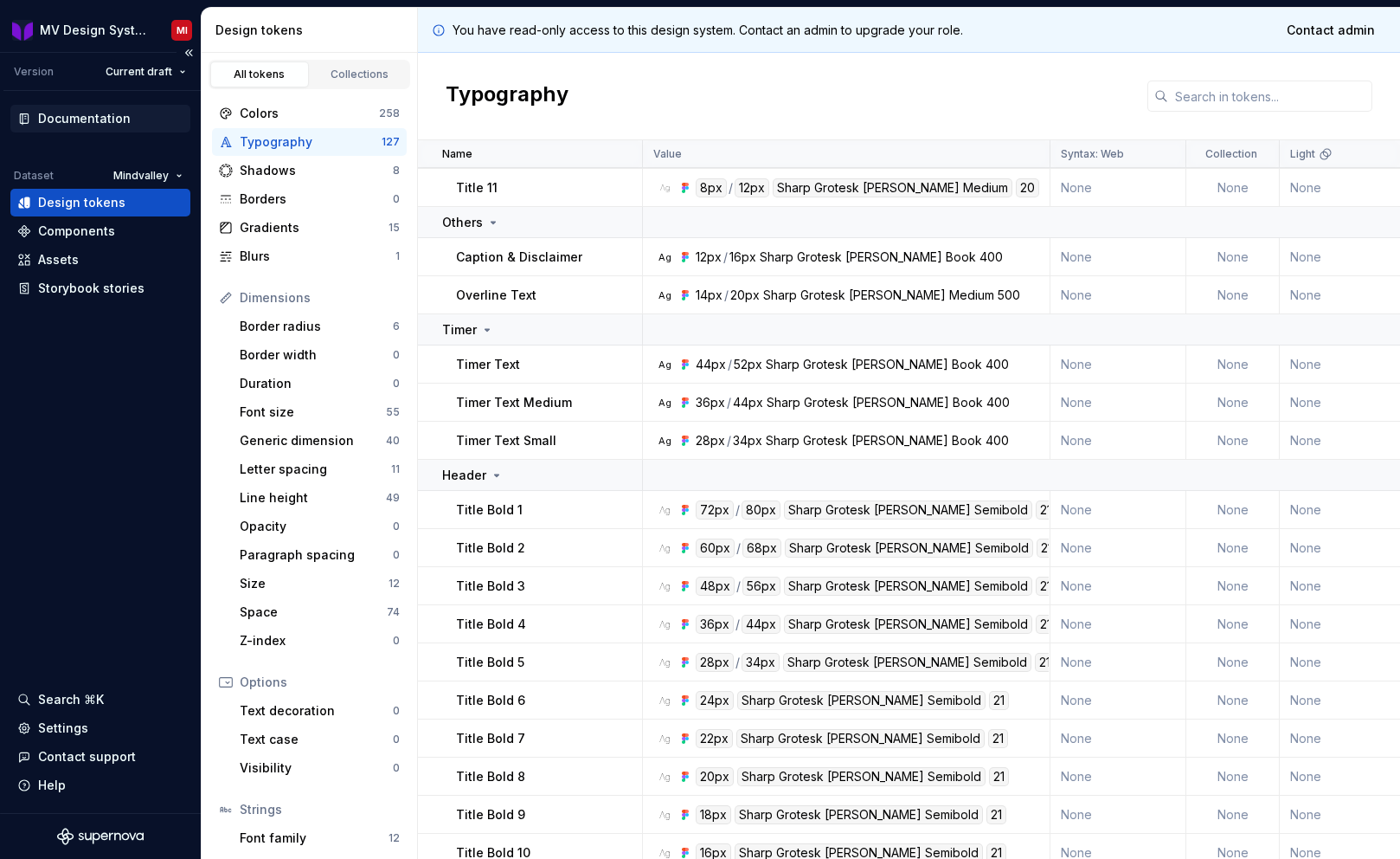
click at [92, 124] on div "Documentation" at bounding box center [83, 118] width 92 height 17
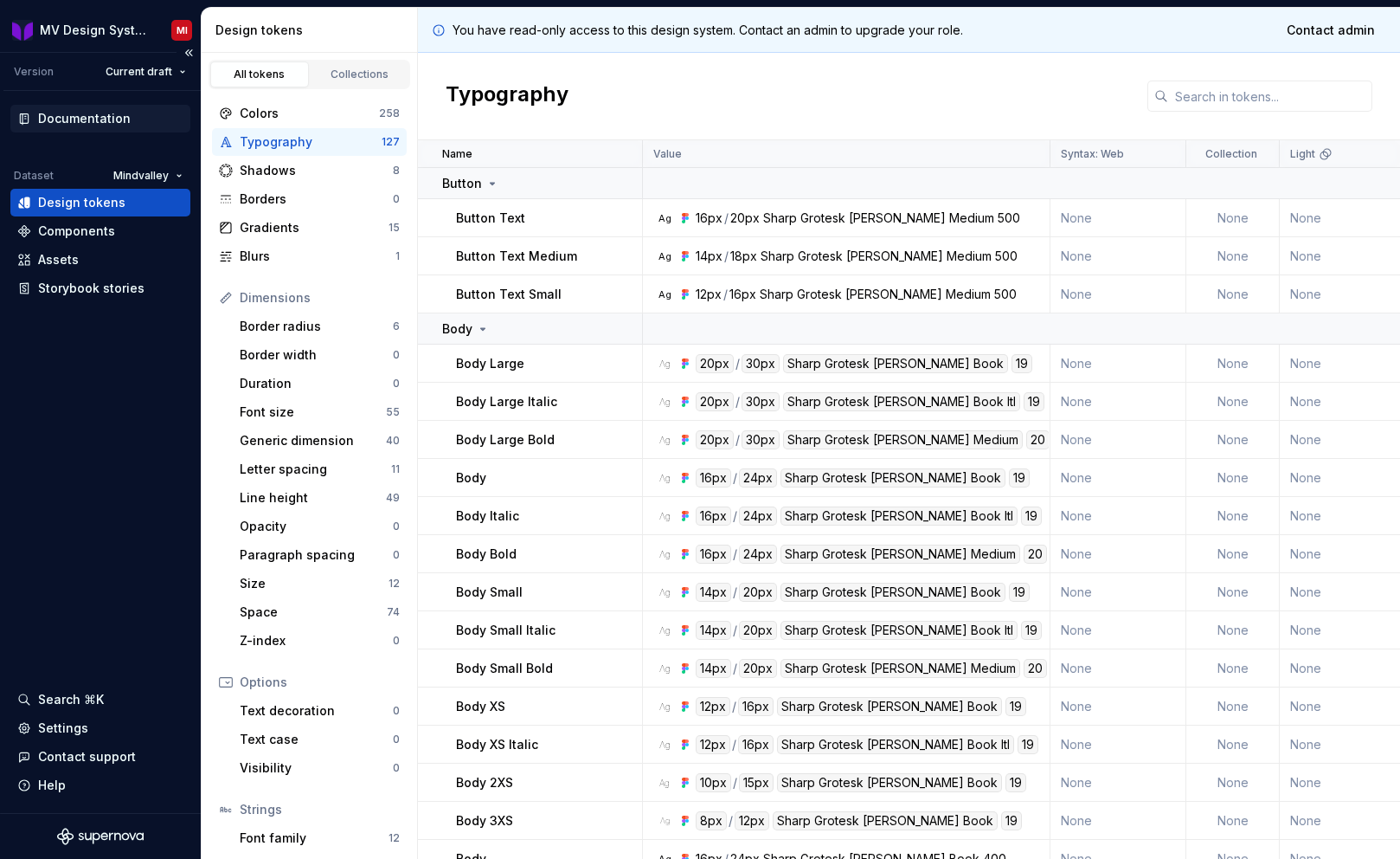
click at [95, 121] on div "Documentation" at bounding box center [83, 118] width 92 height 17
